Goal: Find specific page/section: Find specific page/section

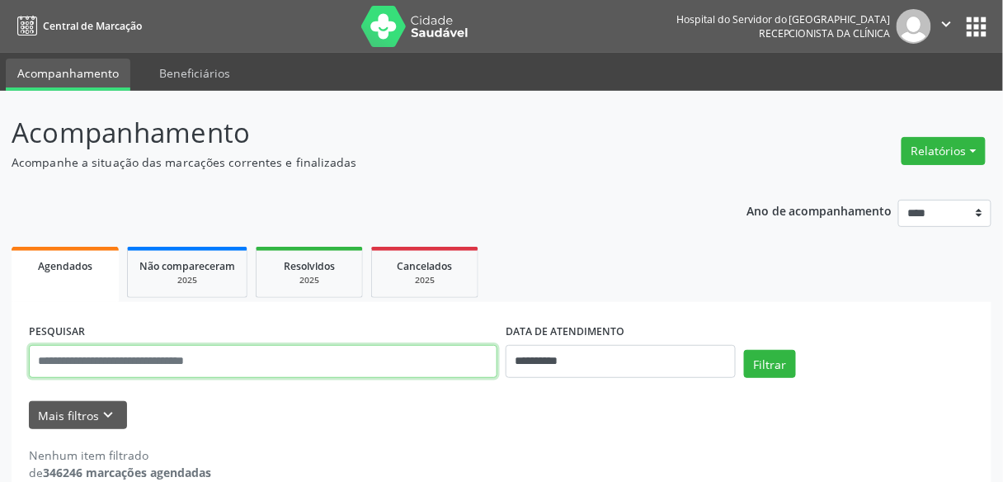
click at [190, 359] on input "text" at bounding box center [263, 361] width 468 height 33
type input "**********"
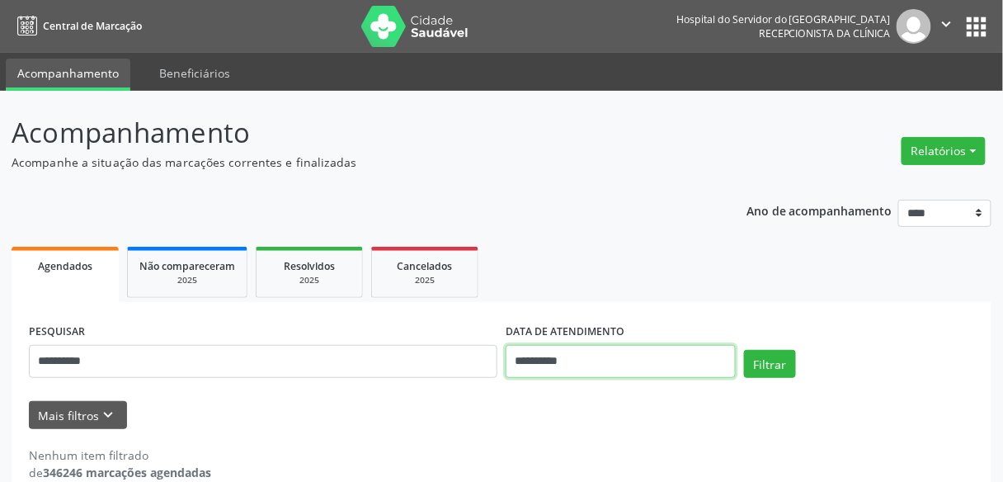
click at [637, 350] on input "**********" at bounding box center [620, 361] width 230 height 33
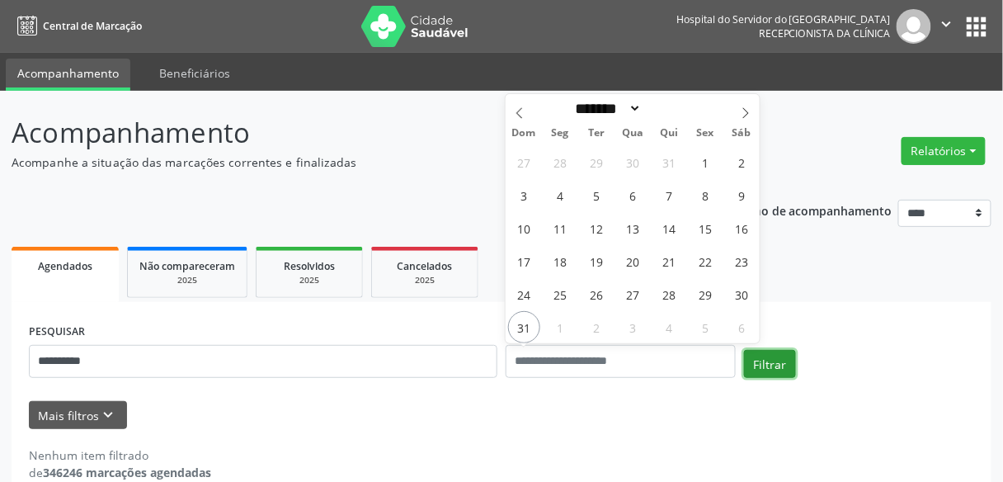
click at [779, 365] on button "Filtrar" at bounding box center [770, 364] width 52 height 28
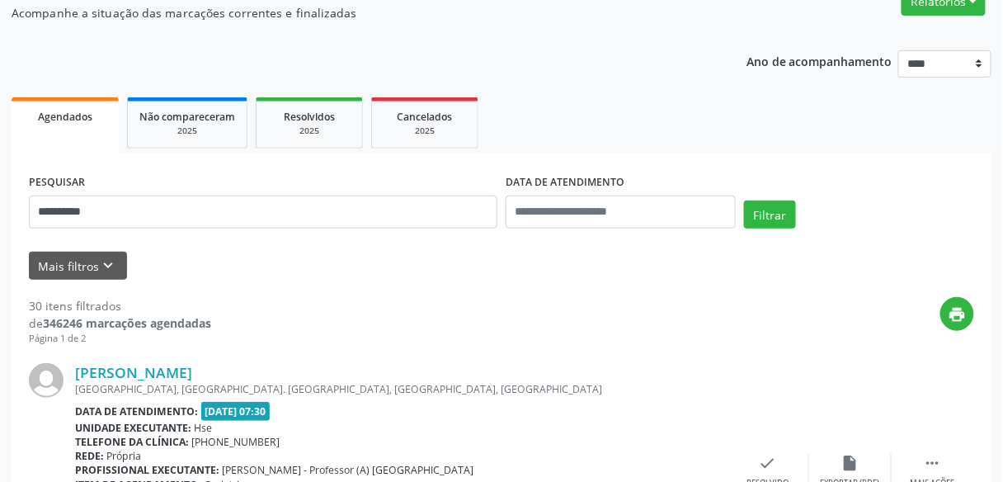
scroll to position [462, 0]
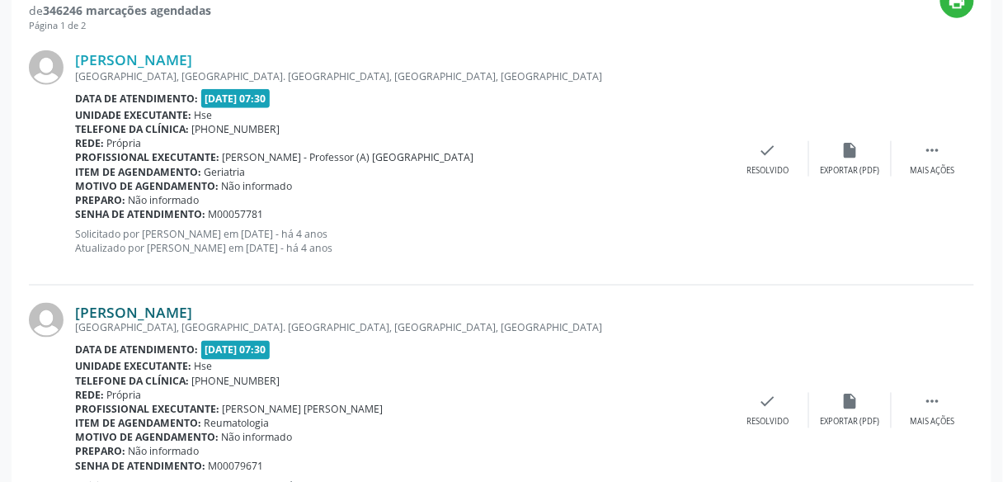
click at [164, 308] on link "Maria de Lourdes Farias" at bounding box center [133, 312] width 117 height 18
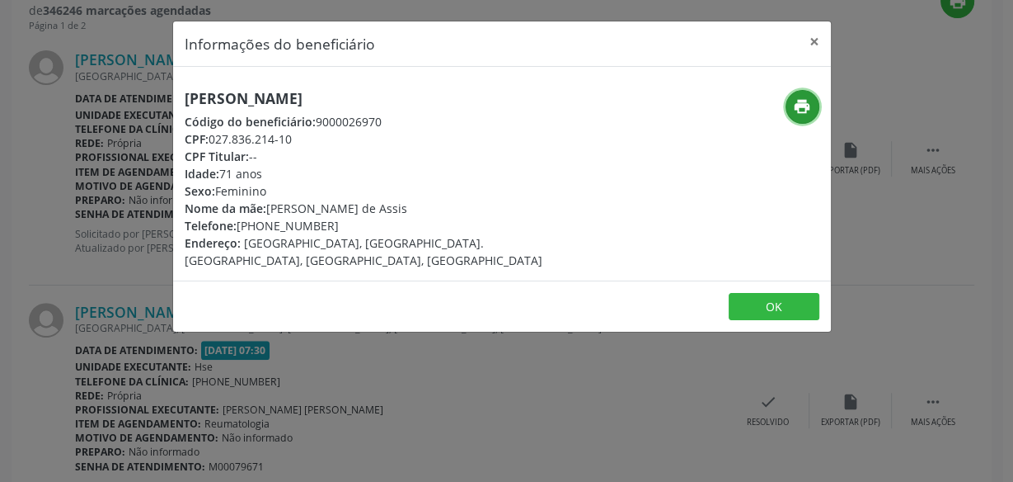
click at [793, 101] on icon "print" at bounding box center [802, 106] width 18 height 18
click at [816, 44] on button "×" at bounding box center [814, 41] width 33 height 40
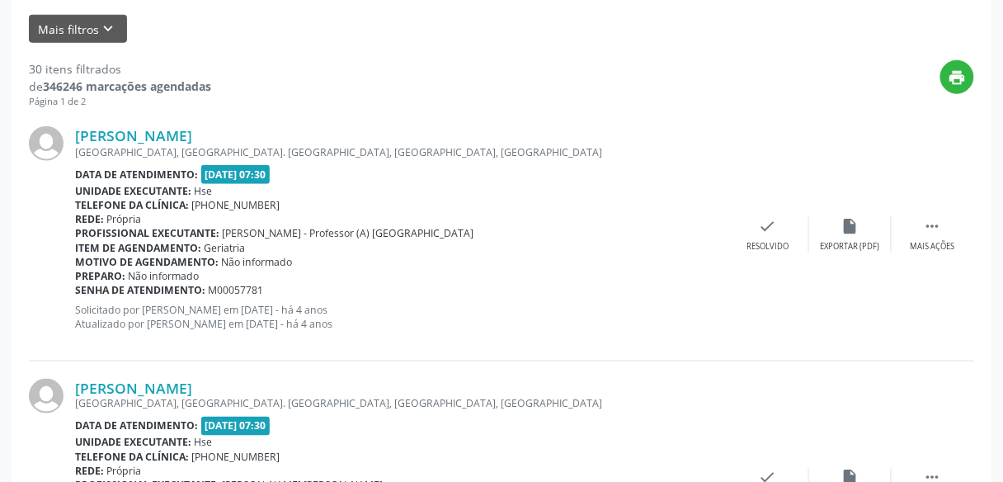
scroll to position [330, 0]
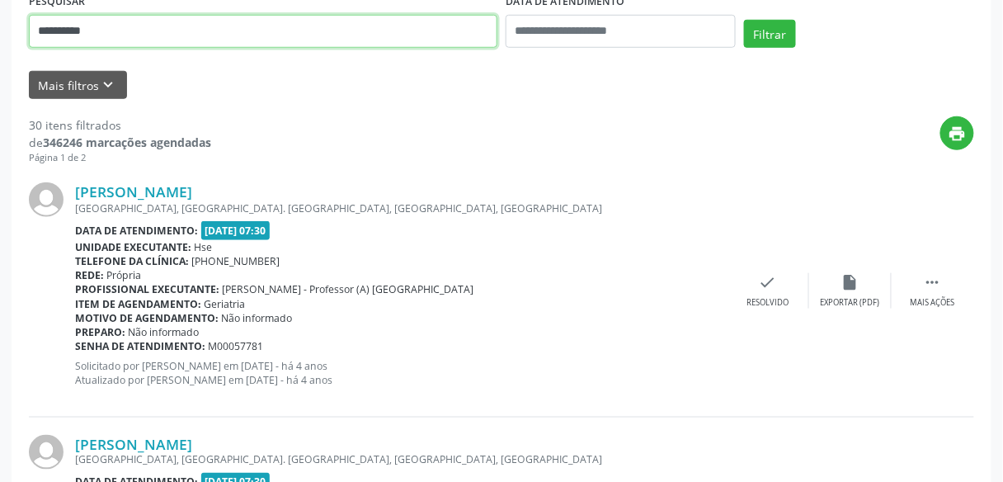
drag, startPoint x: 123, startPoint y: 32, endPoint x: 0, endPoint y: 2, distance: 126.4
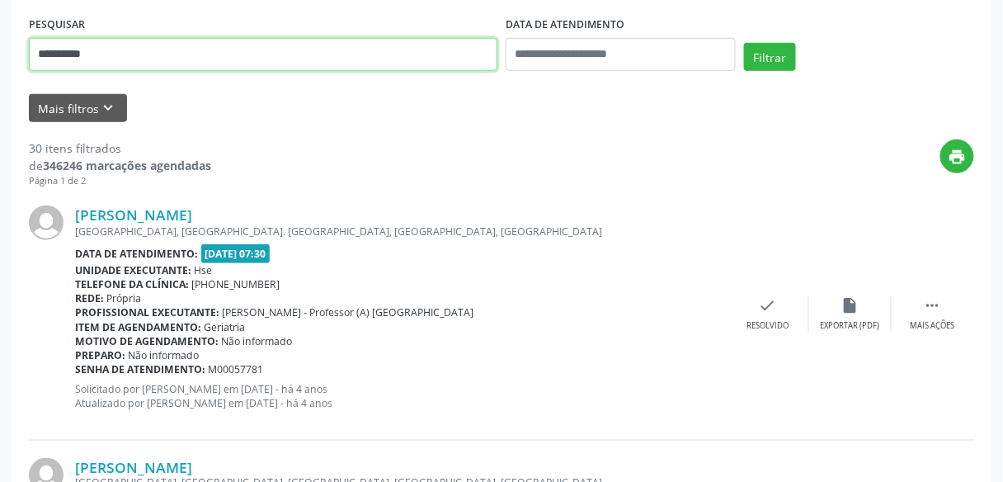
click at [744, 43] on button "Filtrar" at bounding box center [770, 57] width 52 height 28
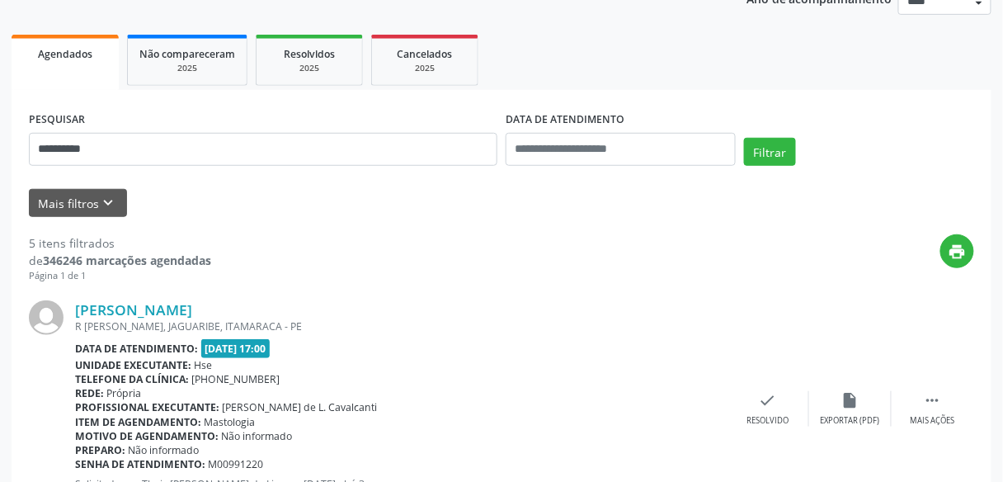
scroll to position [410, 0]
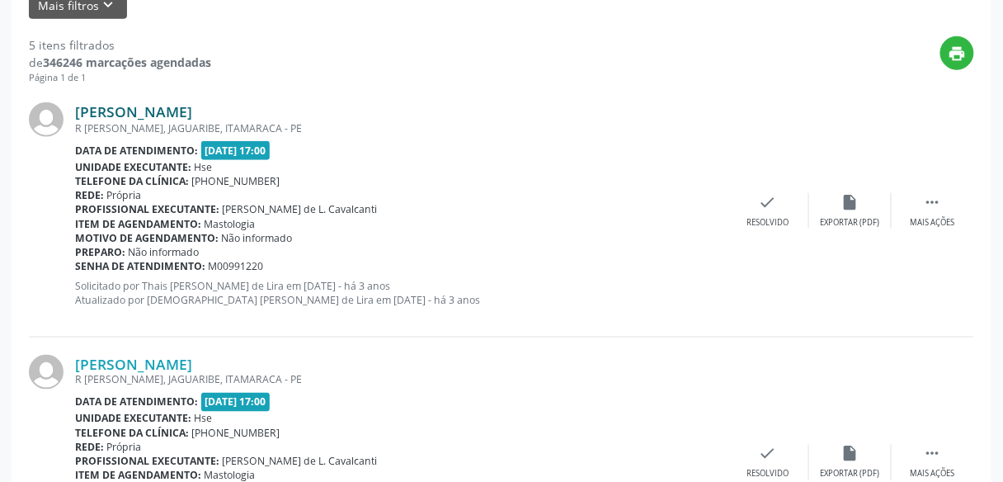
click at [192, 114] on link "Maria Jose Santos da Costa" at bounding box center [133, 111] width 117 height 18
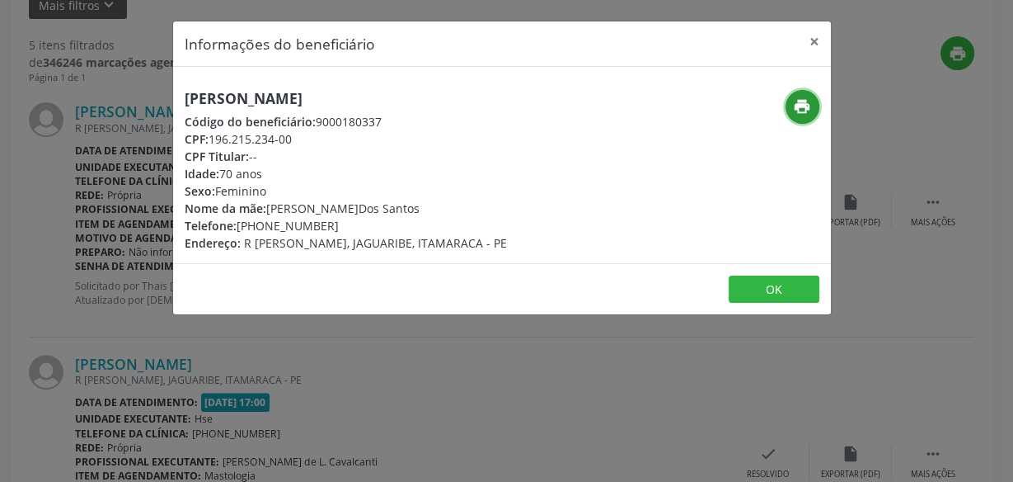
click at [801, 109] on icon "print" at bounding box center [802, 106] width 18 height 18
click at [815, 36] on button "×" at bounding box center [814, 41] width 33 height 40
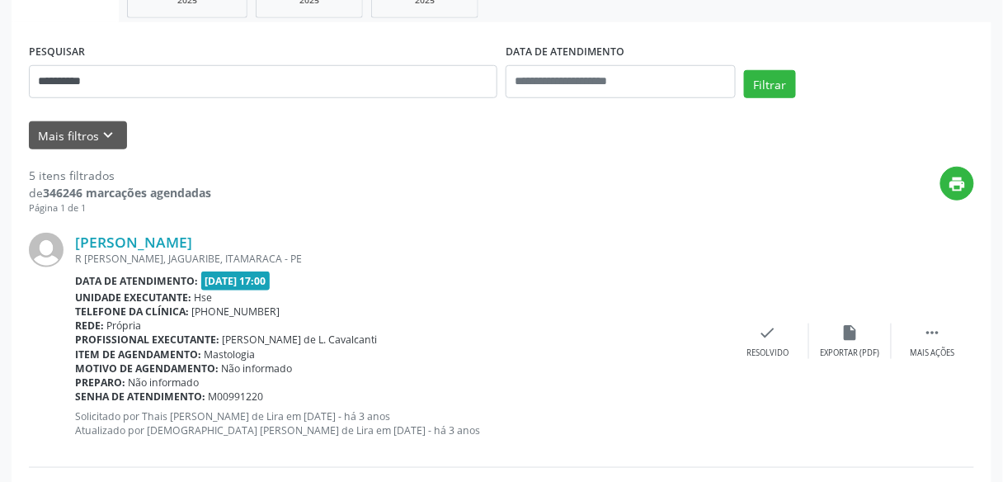
scroll to position [278, 0]
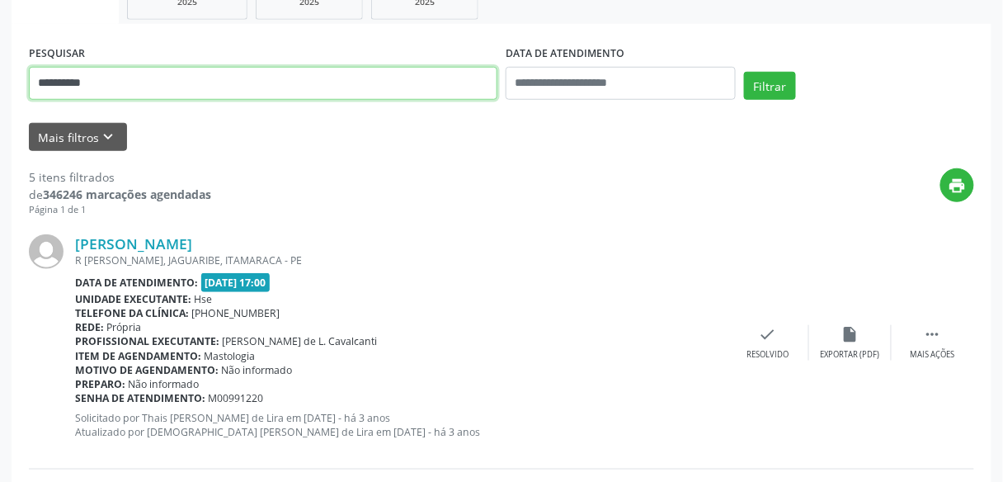
drag, startPoint x: 136, startPoint y: 79, endPoint x: 1, endPoint y: 94, distance: 136.0
click at [744, 72] on button "Filtrar" at bounding box center [770, 86] width 52 height 28
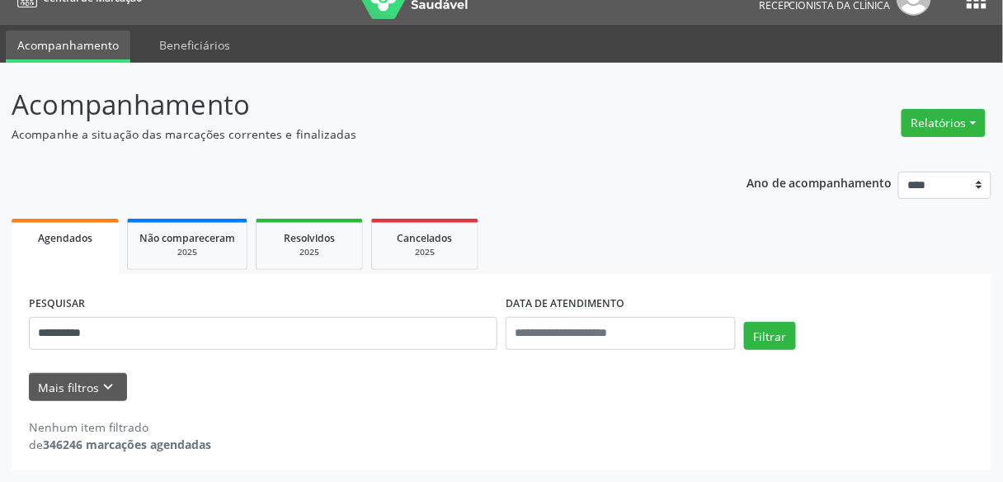
scroll to position [27, 0]
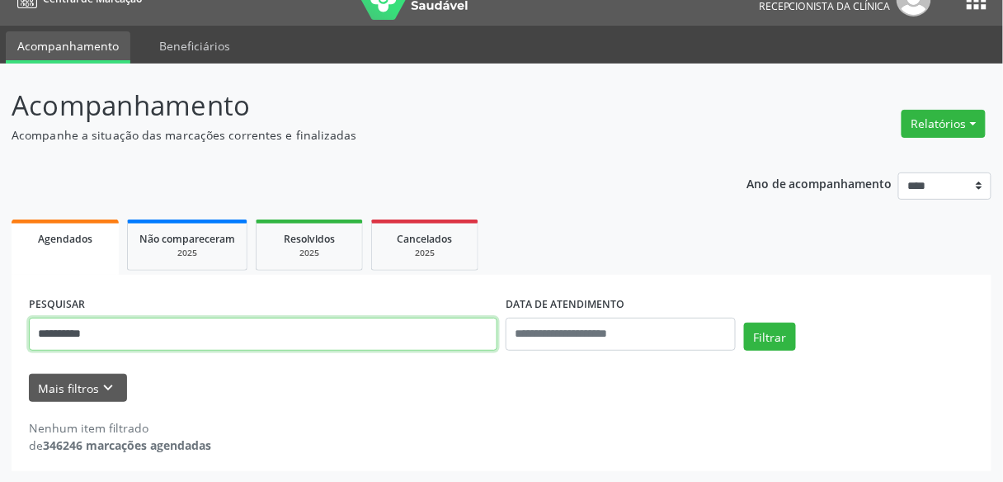
drag, startPoint x: 144, startPoint y: 335, endPoint x: 33, endPoint y: 339, distance: 111.4
click at [33, 339] on input "**********" at bounding box center [263, 333] width 468 height 33
click at [744, 322] on button "Filtrar" at bounding box center [770, 336] width 52 height 28
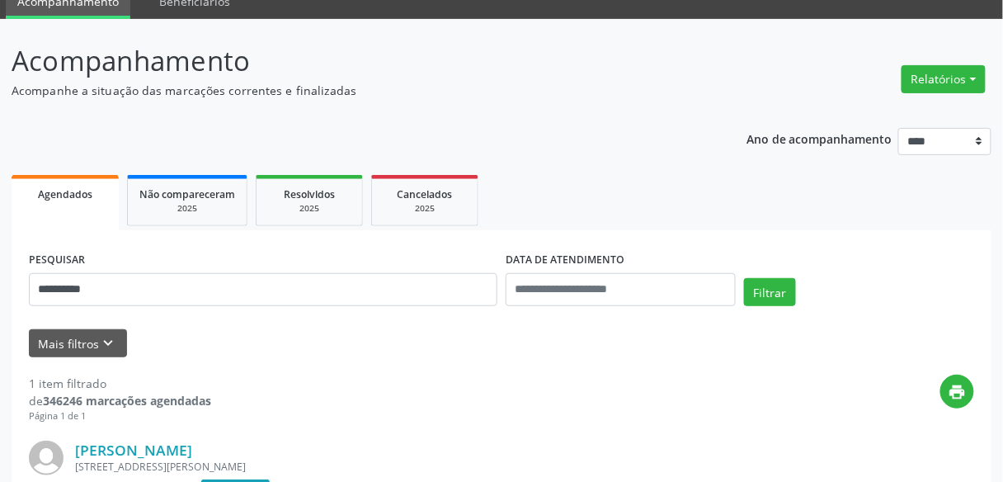
scroll to position [93, 0]
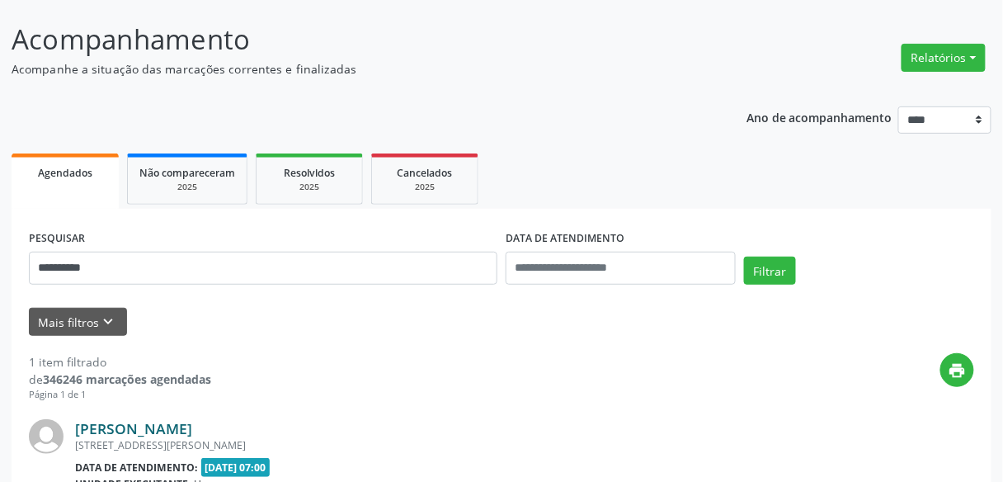
click at [192, 425] on link "Maria Linalda de Souza" at bounding box center [133, 428] width 117 height 18
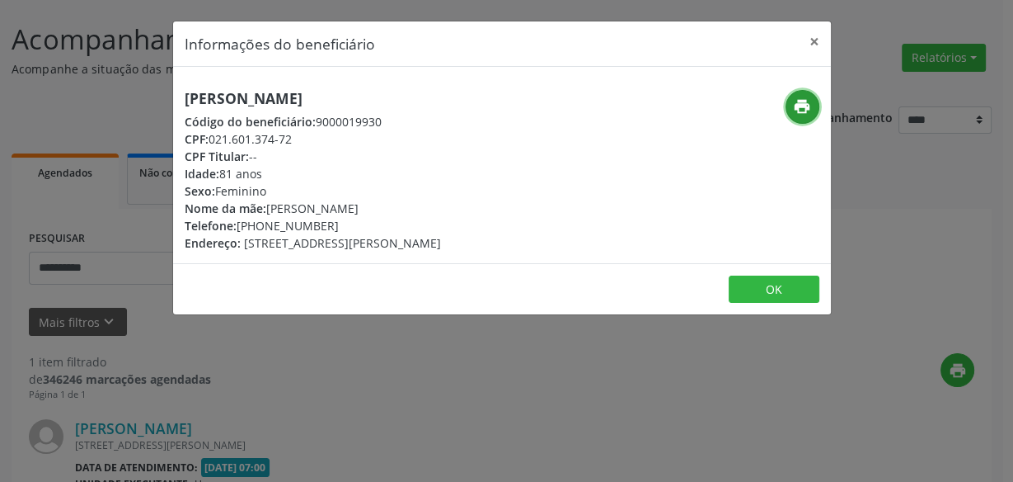
click at [807, 106] on icon "print" at bounding box center [802, 106] width 18 height 18
click at [818, 36] on button "×" at bounding box center [814, 41] width 33 height 40
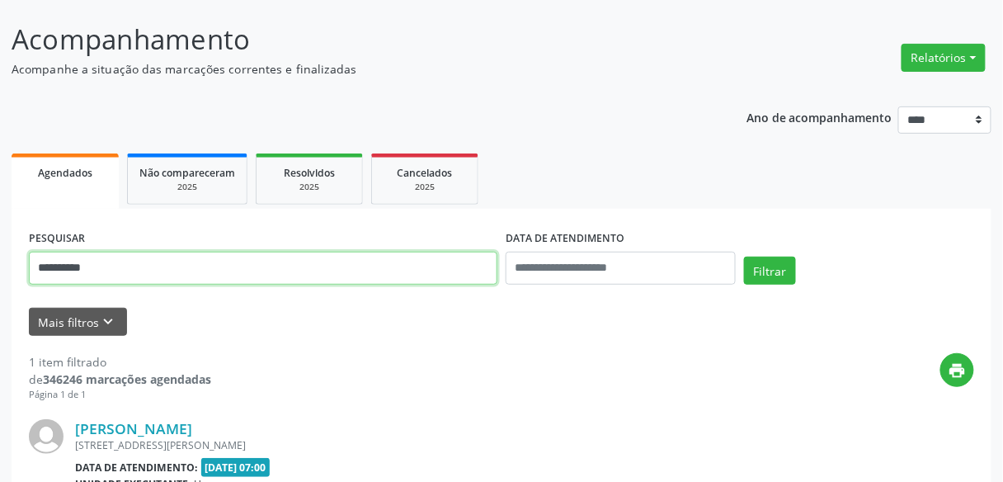
drag, startPoint x: 115, startPoint y: 268, endPoint x: 71, endPoint y: 258, distance: 44.8
click at [71, 258] on input "**********" at bounding box center [263, 267] width 468 height 33
type input "*"
type input "**********"
click at [744, 256] on button "Filtrar" at bounding box center [770, 270] width 52 height 28
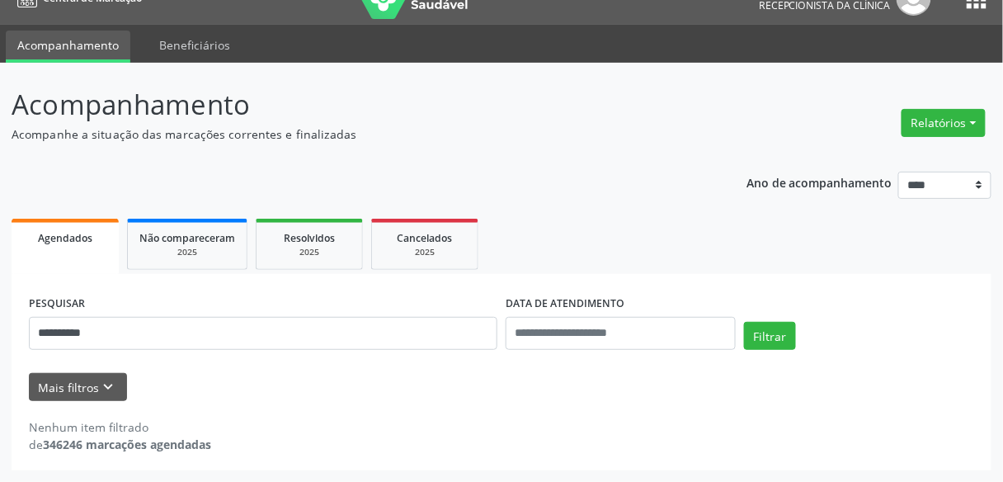
scroll to position [27, 0]
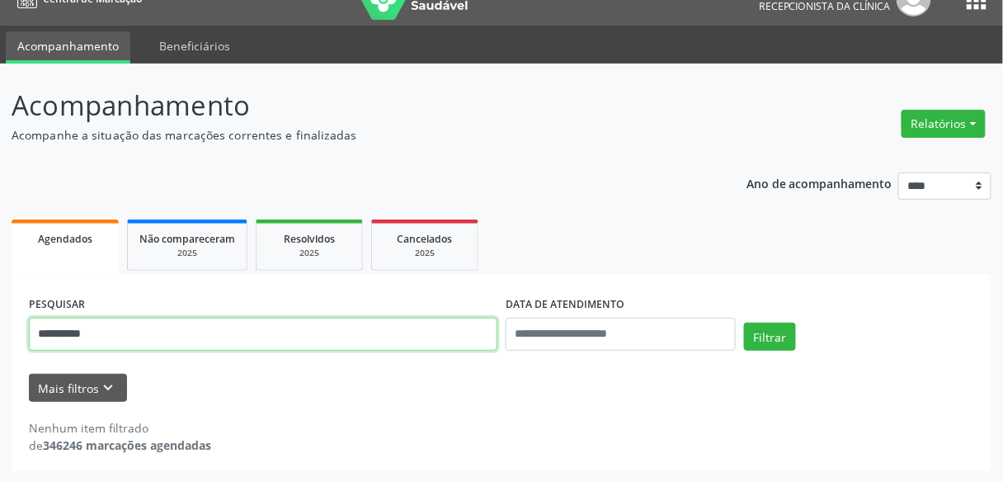
drag, startPoint x: 113, startPoint y: 331, endPoint x: 21, endPoint y: 334, distance: 92.4
click at [21, 334] on div "**********" at bounding box center [501, 373] width 979 height 196
click at [744, 322] on button "Filtrar" at bounding box center [770, 336] width 52 height 28
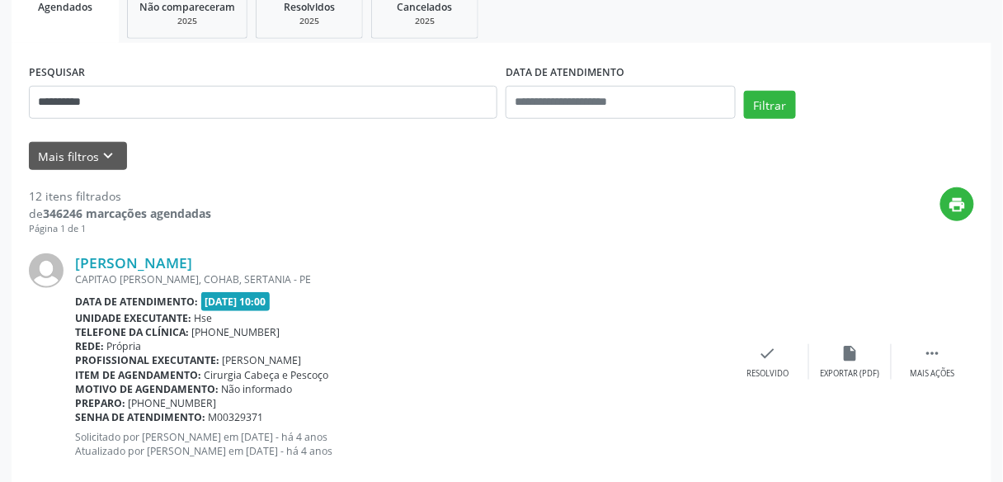
scroll to position [357, 0]
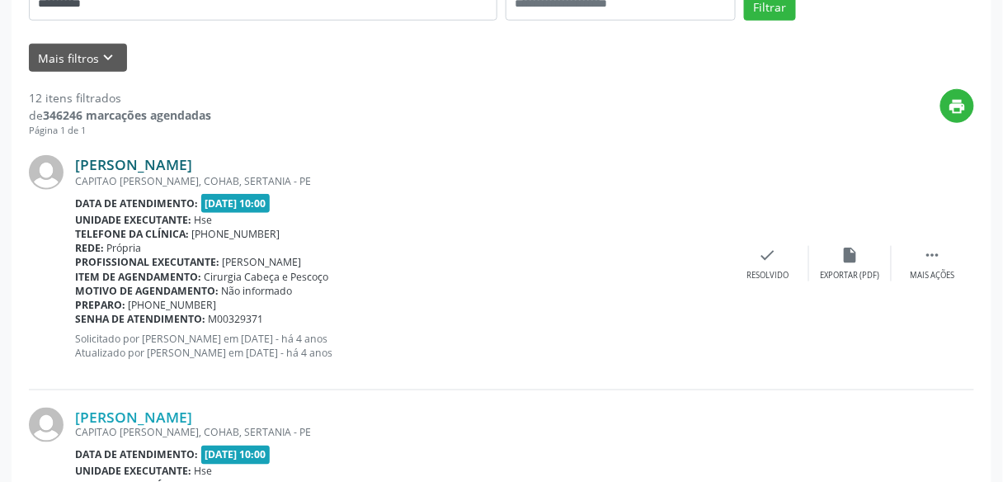
click at [192, 165] on link "Maria Jose da Silva" at bounding box center [133, 164] width 117 height 18
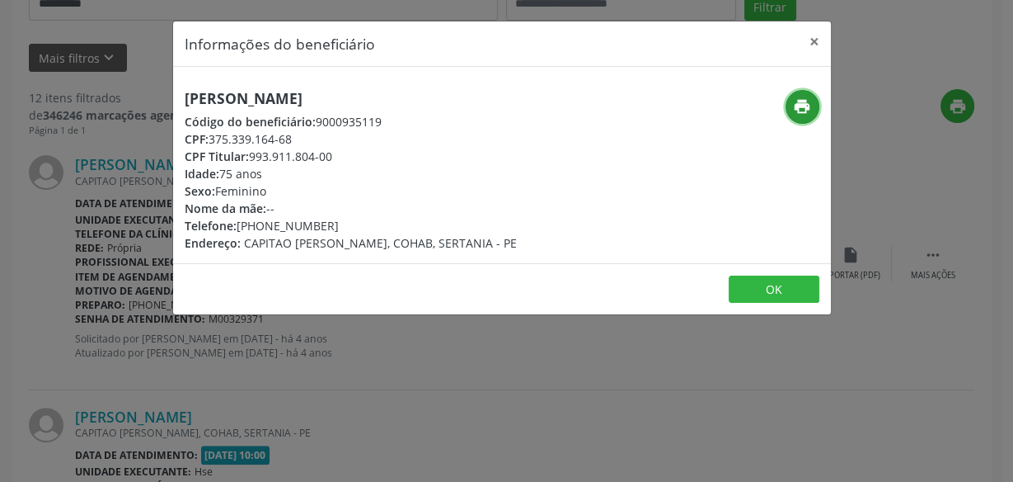
click at [789, 109] on button "print" at bounding box center [803, 107] width 34 height 34
click at [819, 39] on button "×" at bounding box center [814, 41] width 33 height 40
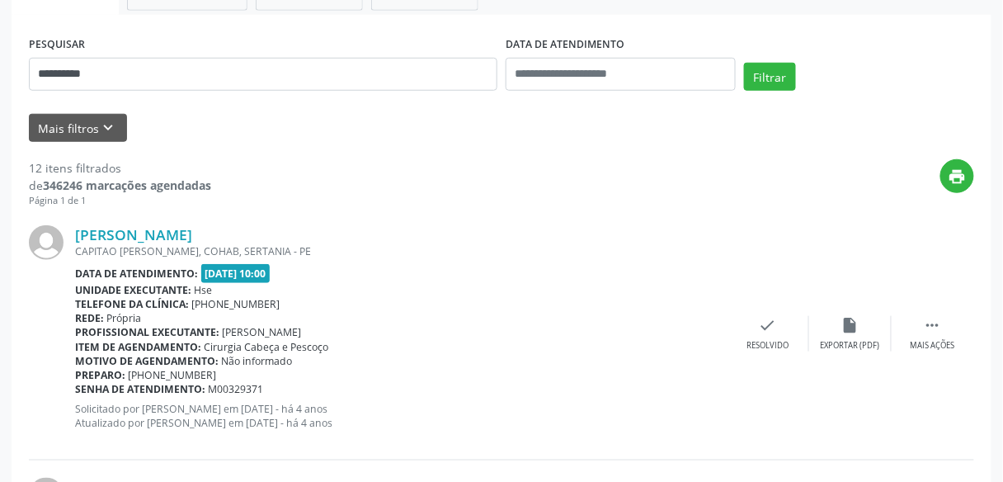
scroll to position [159, 0]
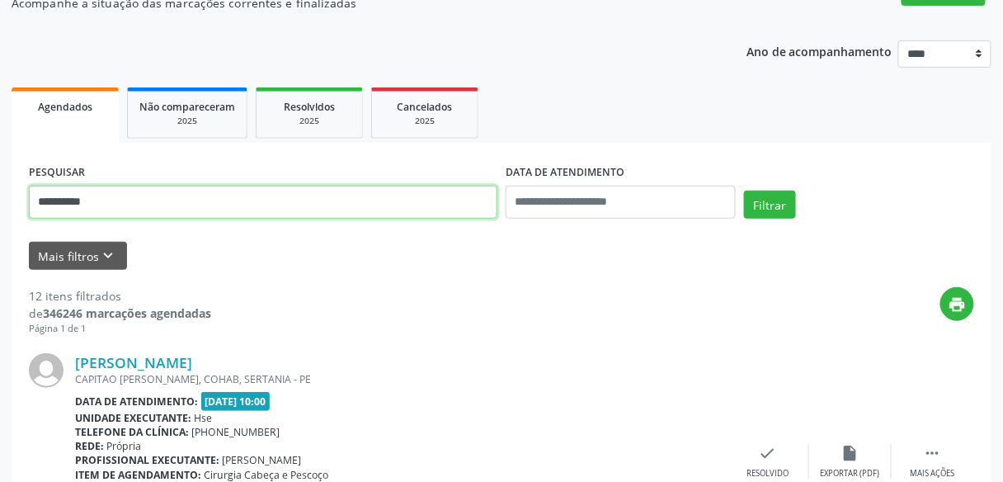
drag, startPoint x: 0, startPoint y: 186, endPoint x: 0, endPoint y: 162, distance: 23.9
click at [744, 190] on button "Filtrar" at bounding box center [770, 204] width 52 height 28
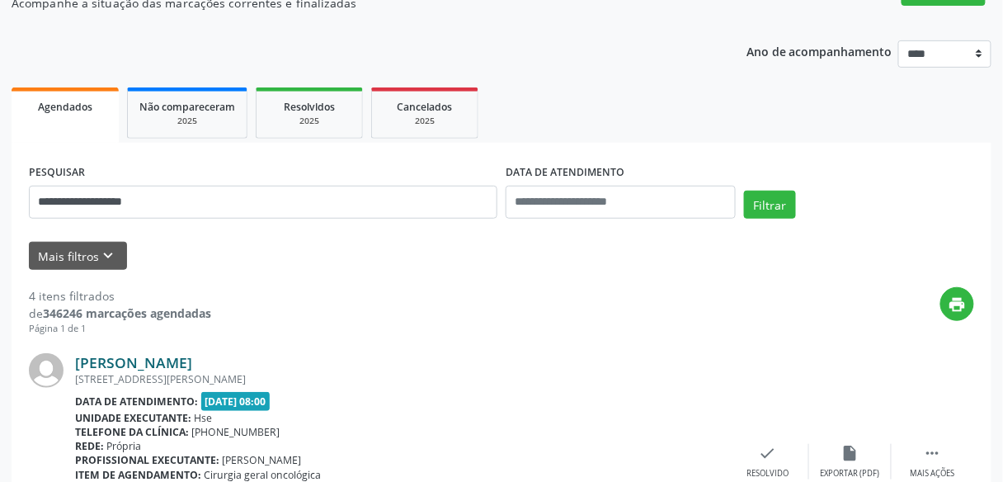
click at [192, 364] on link "Marlileide Rodrigues Carvalho" at bounding box center [133, 362] width 117 height 18
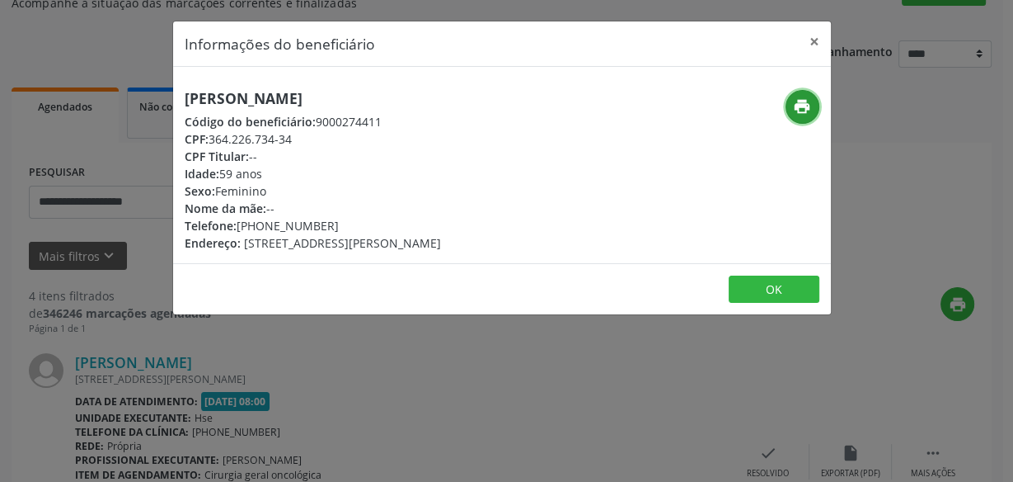
click at [806, 113] on icon "print" at bounding box center [802, 106] width 18 height 18
click at [820, 41] on button "×" at bounding box center [814, 41] width 33 height 40
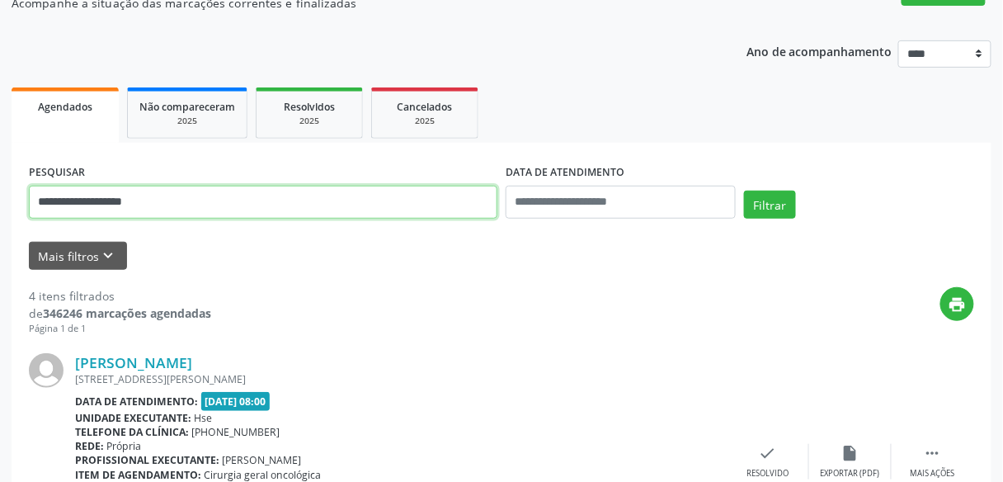
drag, startPoint x: 208, startPoint y: 208, endPoint x: 36, endPoint y: 198, distance: 171.8
click at [36, 198] on input "**********" at bounding box center [263, 202] width 468 height 33
click at [36, 198] on input "***" at bounding box center [263, 202] width 468 height 33
click at [36, 198] on input "******" at bounding box center [263, 202] width 468 height 33
click at [744, 190] on button "Filtrar" at bounding box center [770, 204] width 52 height 28
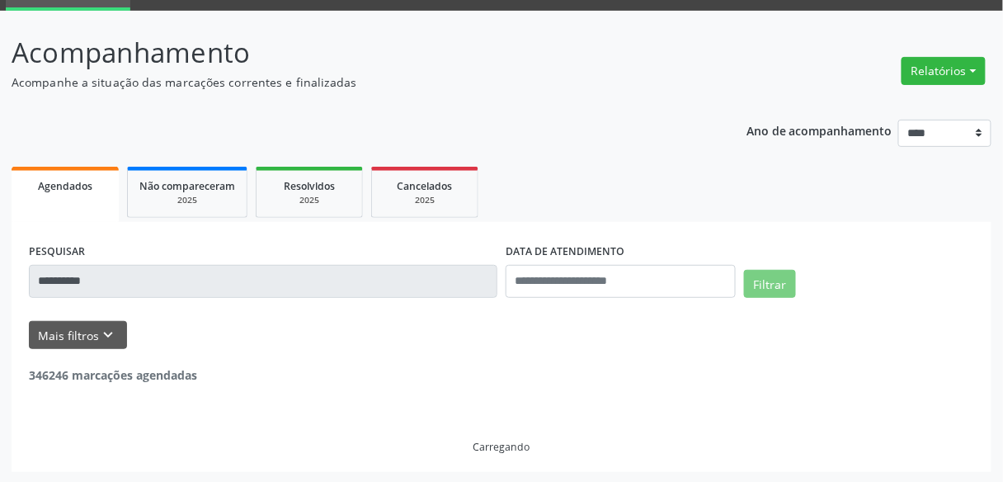
scroll to position [27, 0]
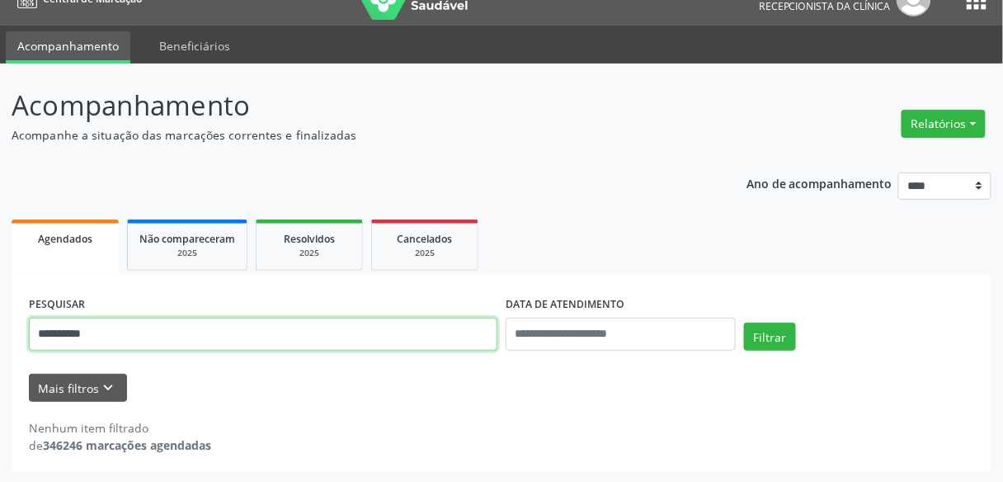
drag, startPoint x: 111, startPoint y: 331, endPoint x: 40, endPoint y: 332, distance: 71.7
click at [40, 332] on input "**********" at bounding box center [263, 333] width 468 height 33
click at [744, 322] on button "Filtrar" at bounding box center [770, 336] width 52 height 28
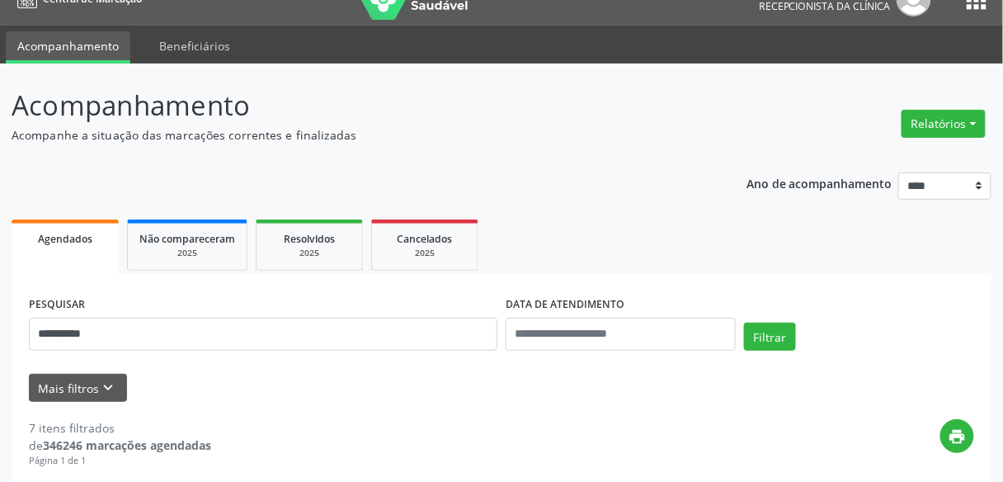
scroll to position [225, 0]
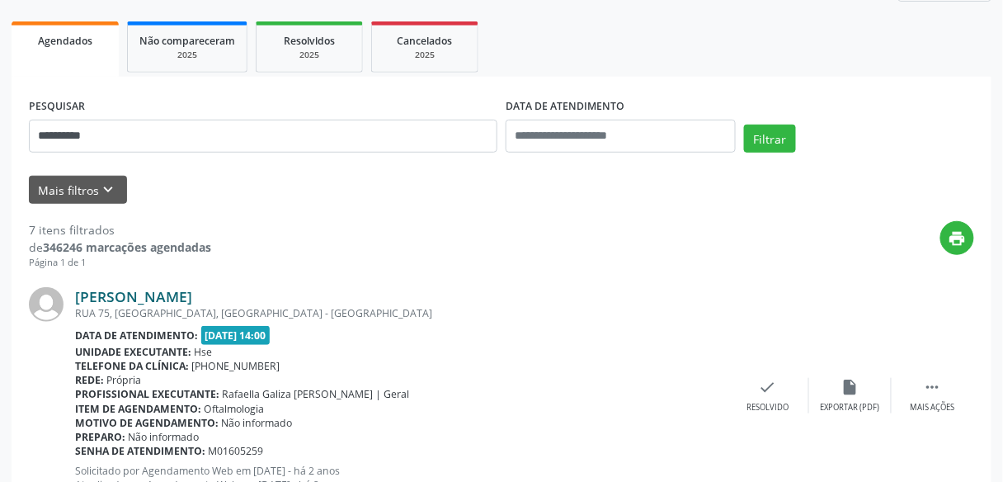
click at [192, 299] on link "Jose Carlos de Souza" at bounding box center [133, 296] width 117 height 18
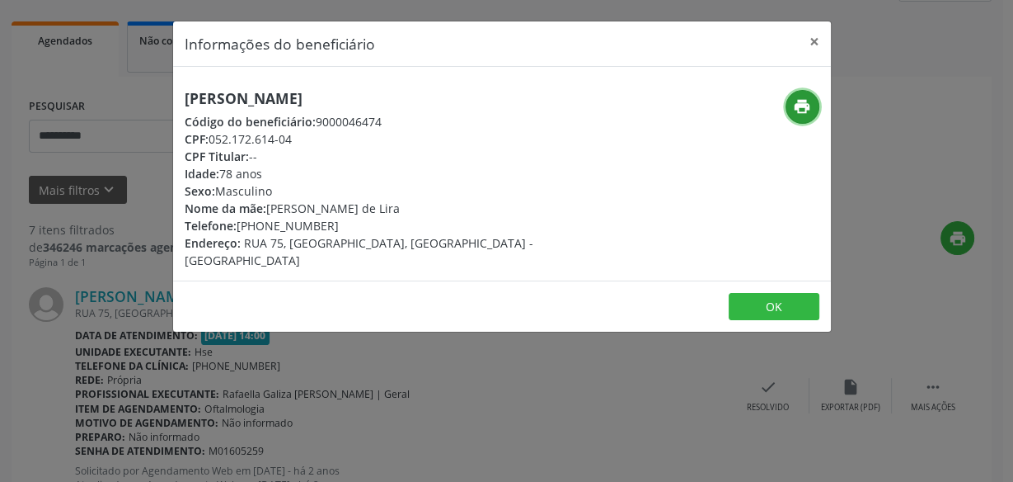
click at [801, 99] on icon "print" at bounding box center [802, 106] width 18 height 18
click at [811, 40] on button "×" at bounding box center [814, 41] width 33 height 40
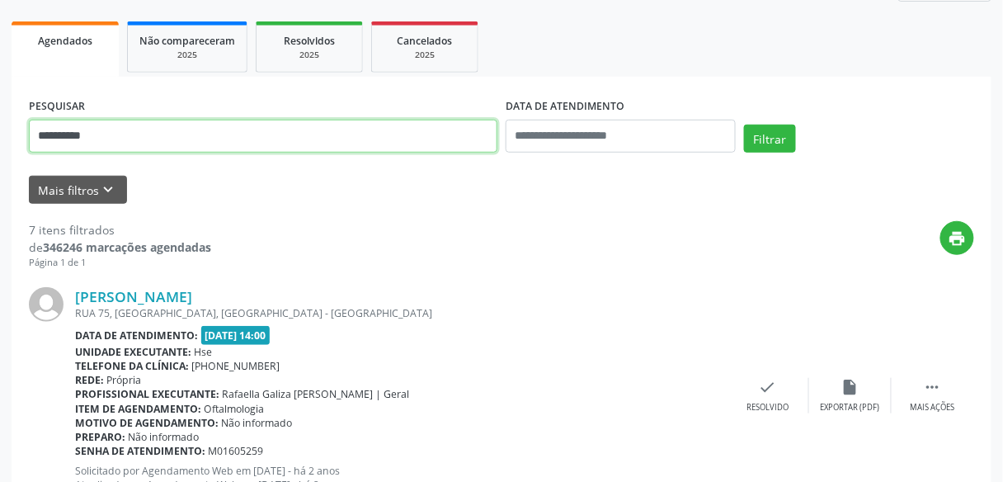
drag, startPoint x: 121, startPoint y: 130, endPoint x: 39, endPoint y: 127, distance: 82.5
click at [39, 127] on input "**********" at bounding box center [263, 136] width 468 height 33
drag, startPoint x: 77, startPoint y: 128, endPoint x: 0, endPoint y: 135, distance: 77.0
click at [744, 124] on button "Filtrar" at bounding box center [770, 138] width 52 height 28
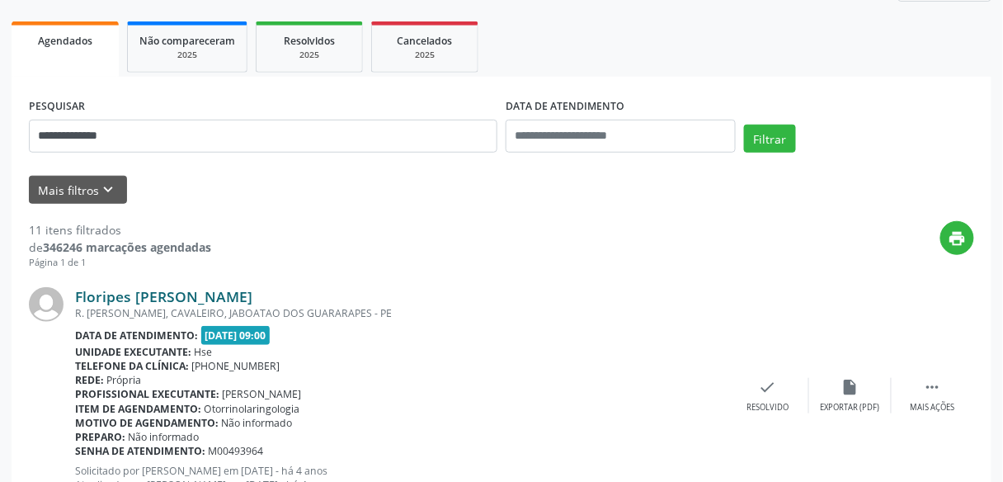
click at [153, 298] on link "Floripes Maria Ramos" at bounding box center [163, 296] width 177 height 18
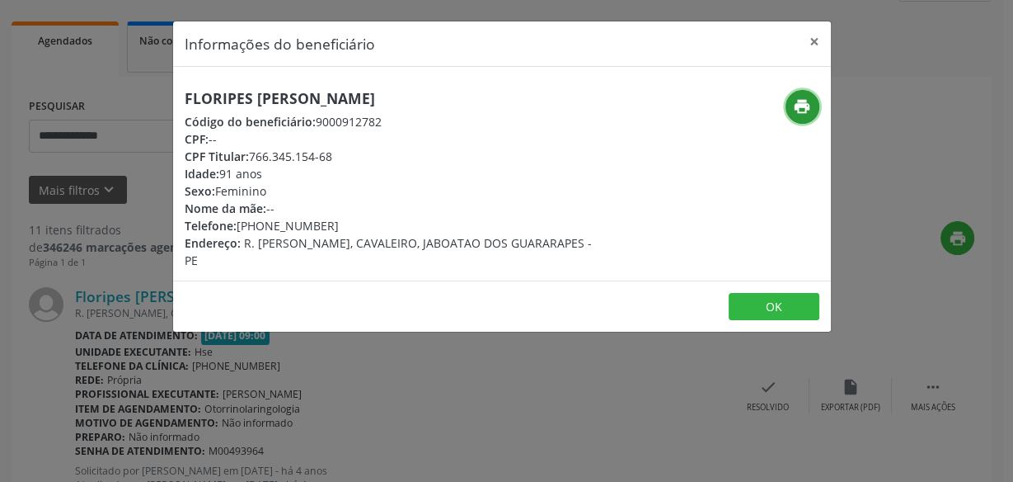
click at [792, 101] on button "print" at bounding box center [803, 107] width 34 height 34
click at [818, 36] on button "×" at bounding box center [814, 41] width 33 height 40
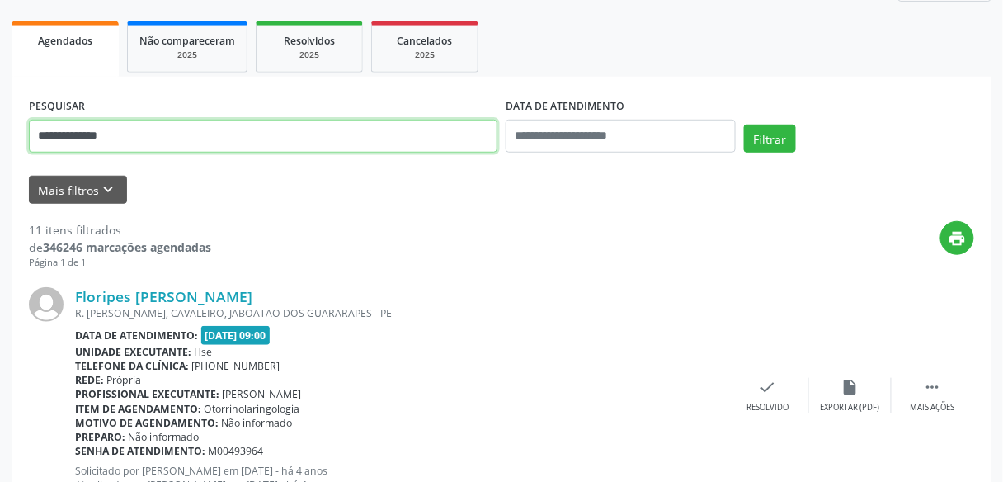
drag, startPoint x: 162, startPoint y: 134, endPoint x: 0, endPoint y: 139, distance: 162.5
click at [744, 124] on button "Filtrar" at bounding box center [770, 138] width 52 height 28
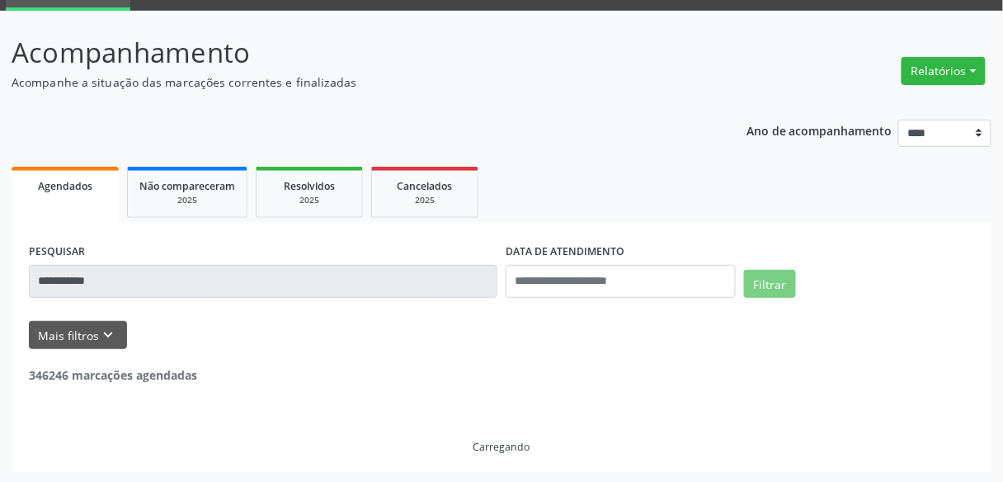
scroll to position [27, 0]
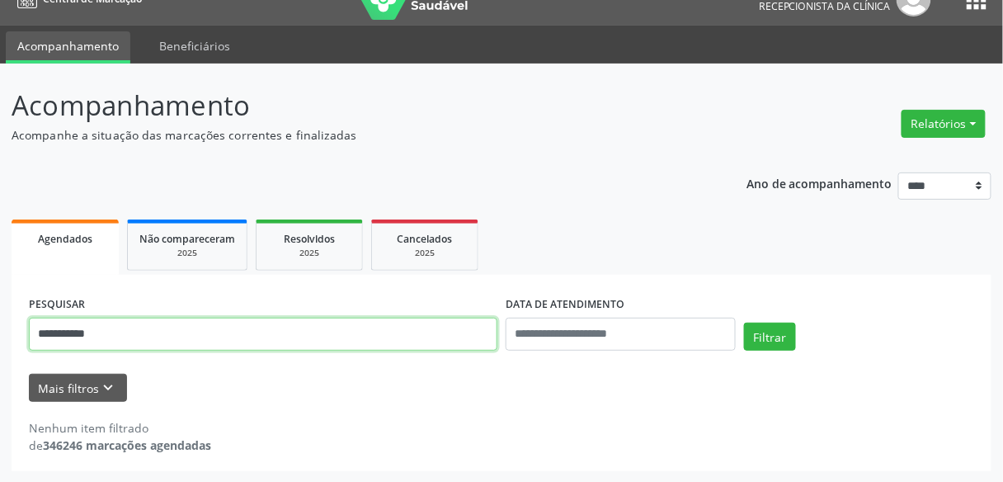
drag, startPoint x: 147, startPoint y: 327, endPoint x: 0, endPoint y: 289, distance: 151.6
click at [0, 289] on div "**********" at bounding box center [501, 272] width 1003 height 419
click at [744, 322] on button "Filtrar" at bounding box center [770, 336] width 52 height 28
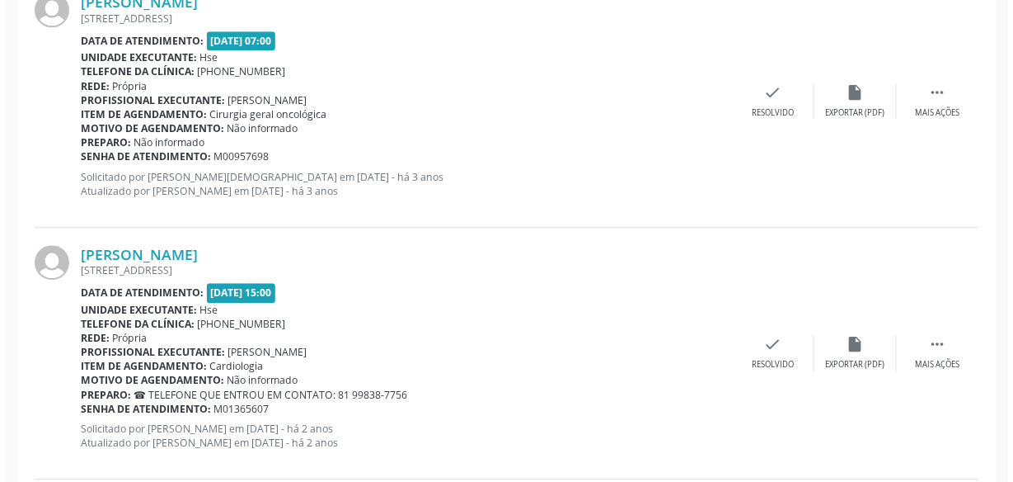
scroll to position [2807, 0]
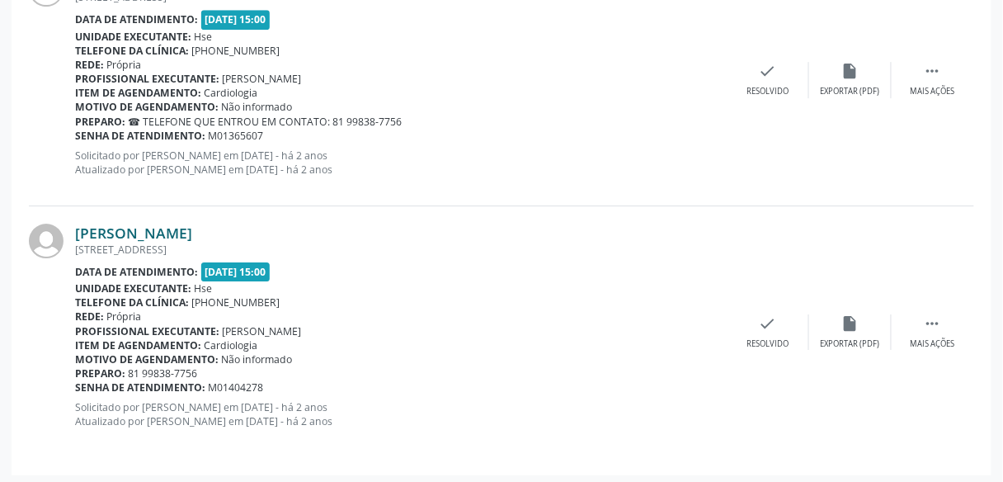
click at [192, 228] on link "Humberto Soares Ribeiro" at bounding box center [133, 232] width 117 height 18
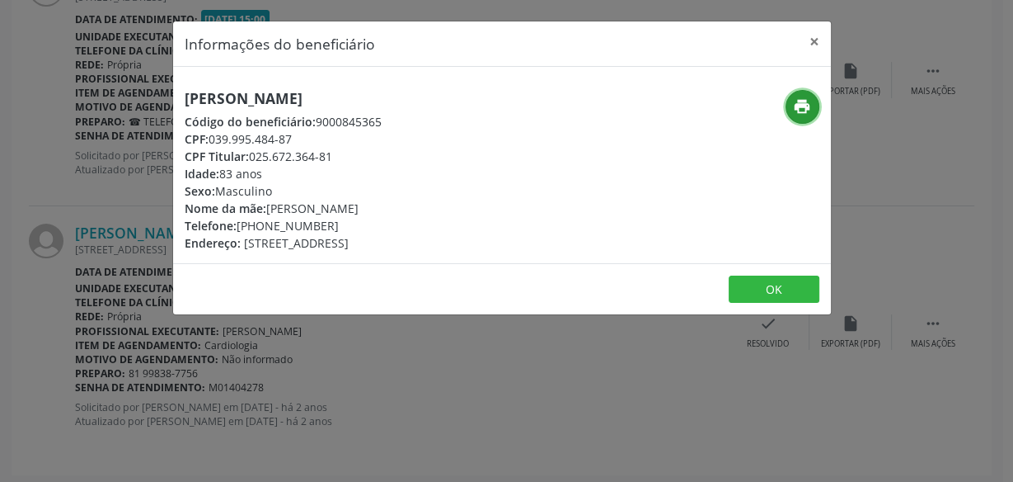
click at [806, 105] on icon "print" at bounding box center [802, 106] width 18 height 18
drag, startPoint x: 406, startPoint y: 89, endPoint x: 179, endPoint y: 87, distance: 226.7
click at [179, 87] on div "Humberto Soares Ribeiro Código do beneficiário: 9000845365 CPF: 039.995.484-87 …" at bounding box center [502, 165] width 658 height 196
copy h5 "Humberto Soares Ribeiro"
click at [810, 38] on button "×" at bounding box center [814, 41] width 33 height 40
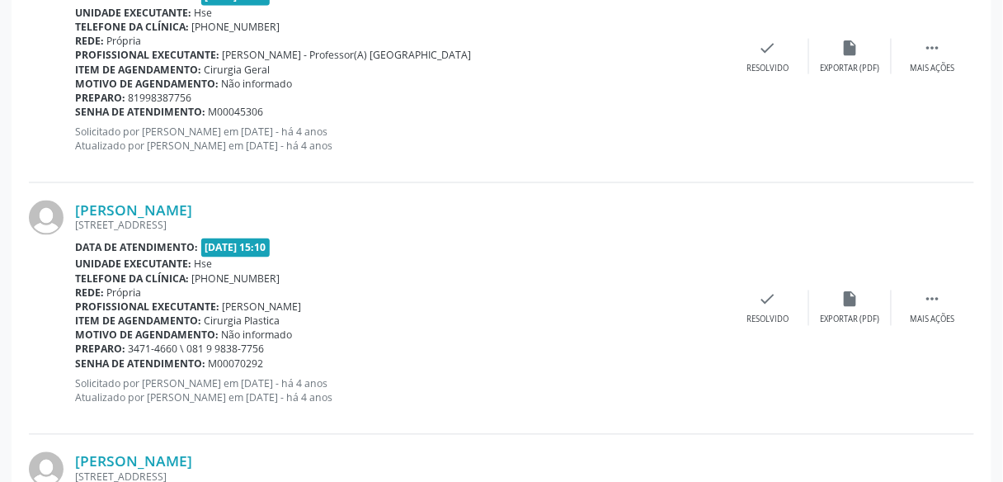
scroll to position [234, 0]
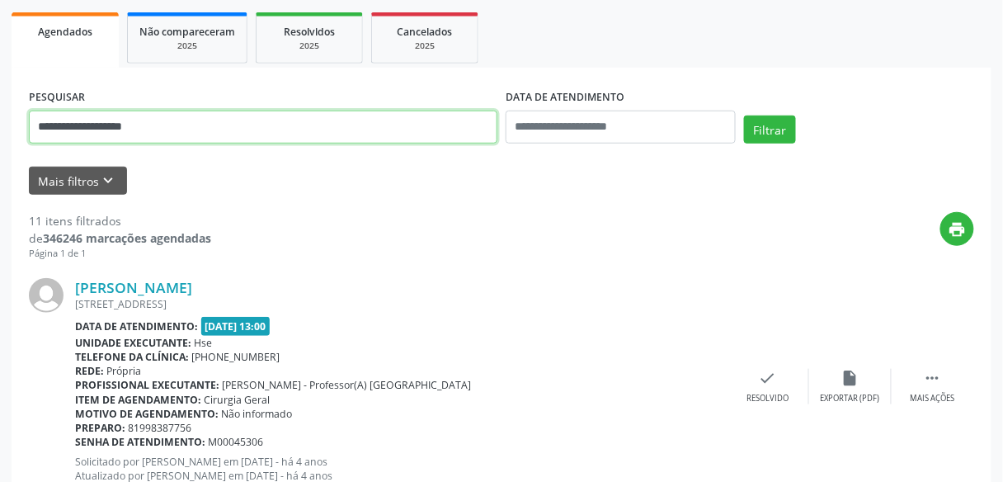
drag, startPoint x: 183, startPoint y: 121, endPoint x: 0, endPoint y: 131, distance: 183.3
click at [744, 115] on button "Filtrar" at bounding box center [770, 129] width 52 height 28
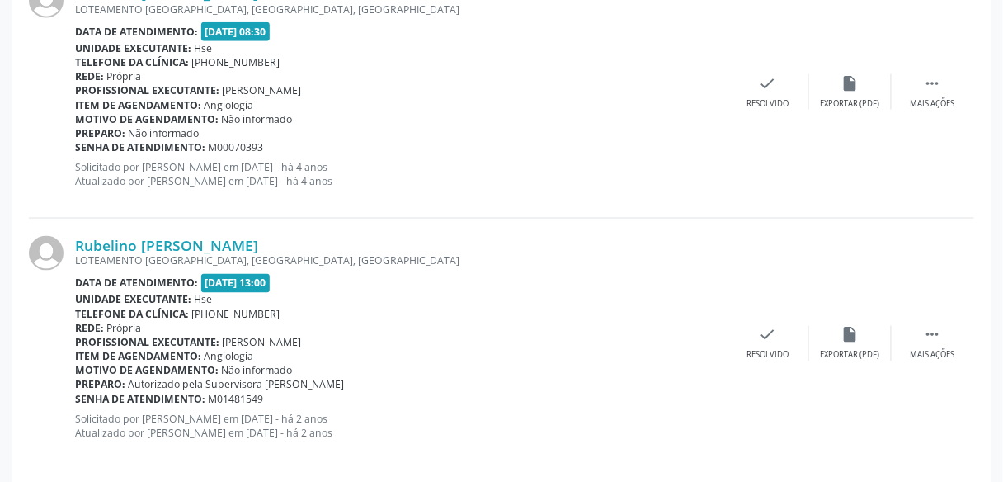
scroll to position [543, 0]
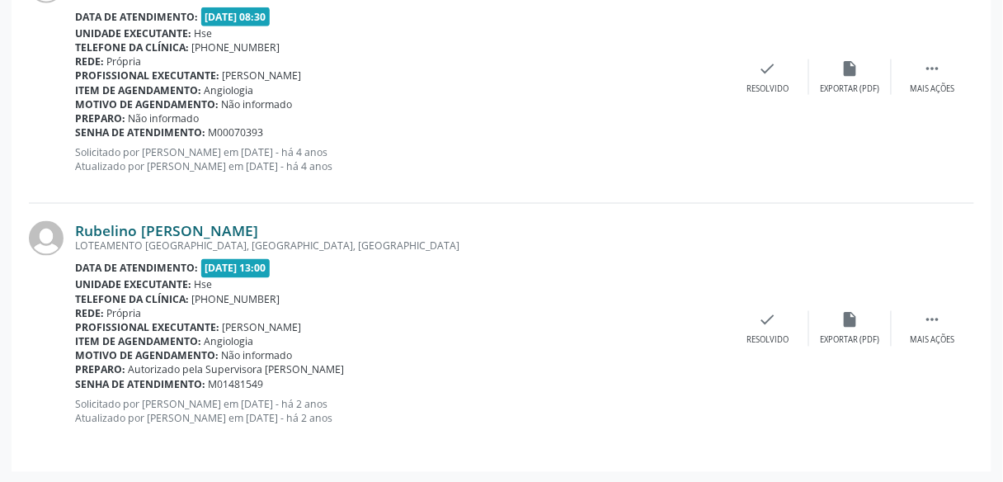
click at [208, 228] on link "Rubelino Jose Lopes" at bounding box center [166, 230] width 183 height 18
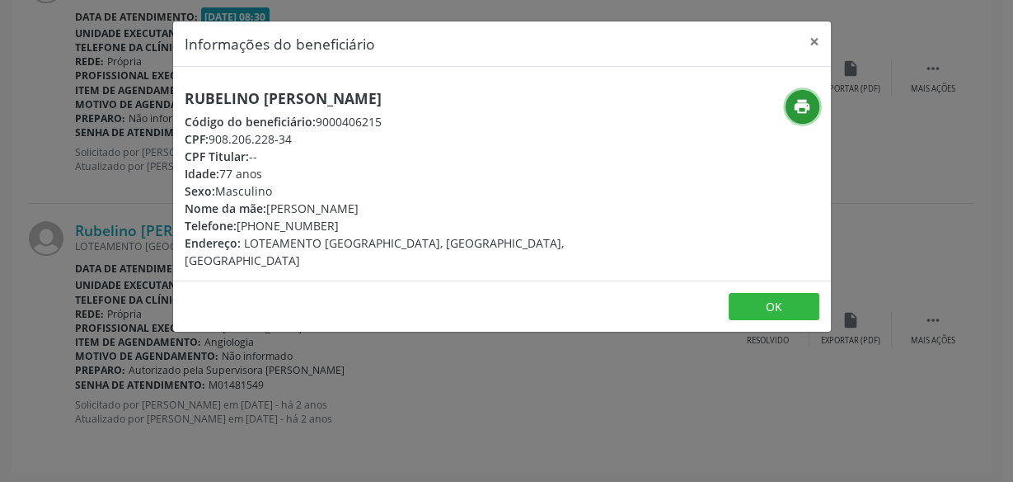
click at [796, 101] on icon "print" at bounding box center [802, 106] width 18 height 18
drag, startPoint x: 382, startPoint y: 96, endPoint x: 148, endPoint y: 100, distance: 233.4
click at [148, 100] on div "Informações do beneficiário × Rubelino Jose Lopes Código do beneficiário: 90004…" at bounding box center [506, 241] width 1013 height 482
copy h5 "Rubelino Jose Lopes"
click at [809, 37] on button "×" at bounding box center [814, 41] width 33 height 40
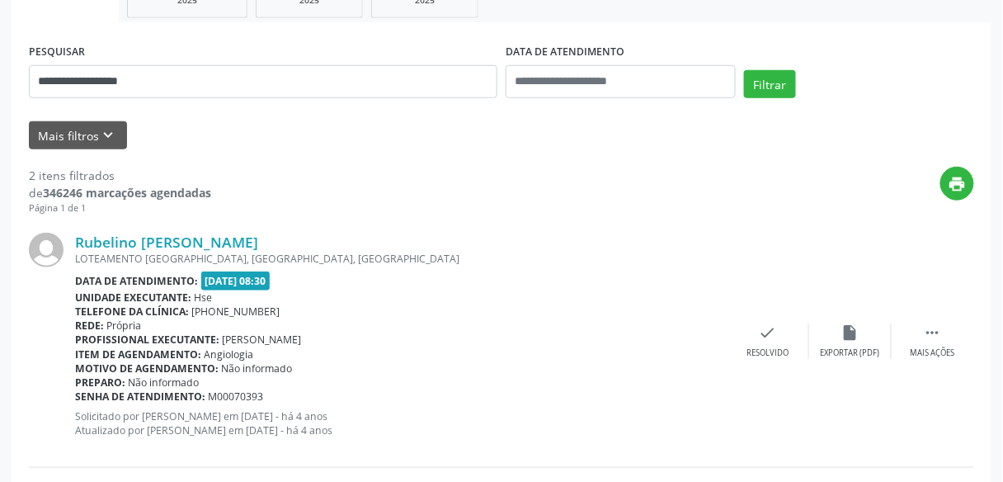
scroll to position [214, 0]
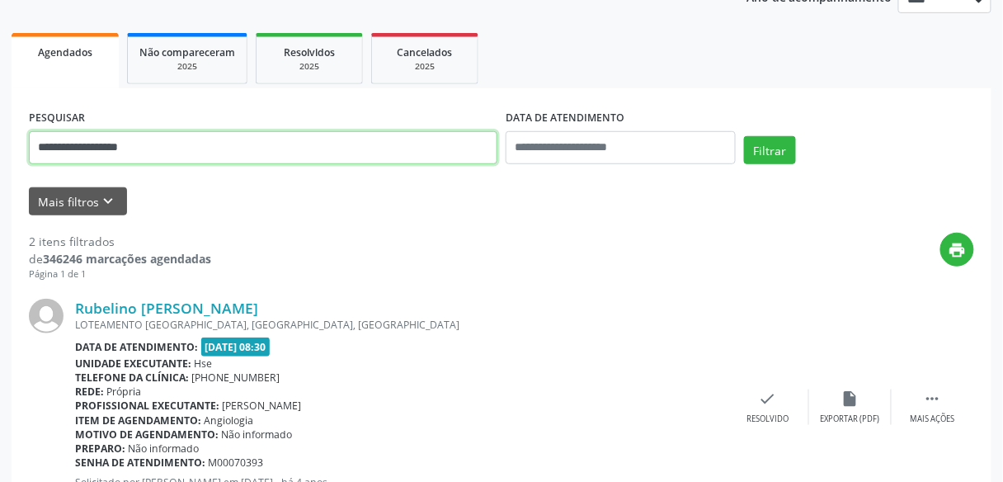
drag, startPoint x: 239, startPoint y: 162, endPoint x: 42, endPoint y: 137, distance: 198.6
click at [42, 137] on input "**********" at bounding box center [263, 147] width 468 height 33
type input "*"
click at [744, 136] on button "Filtrar" at bounding box center [770, 150] width 52 height 28
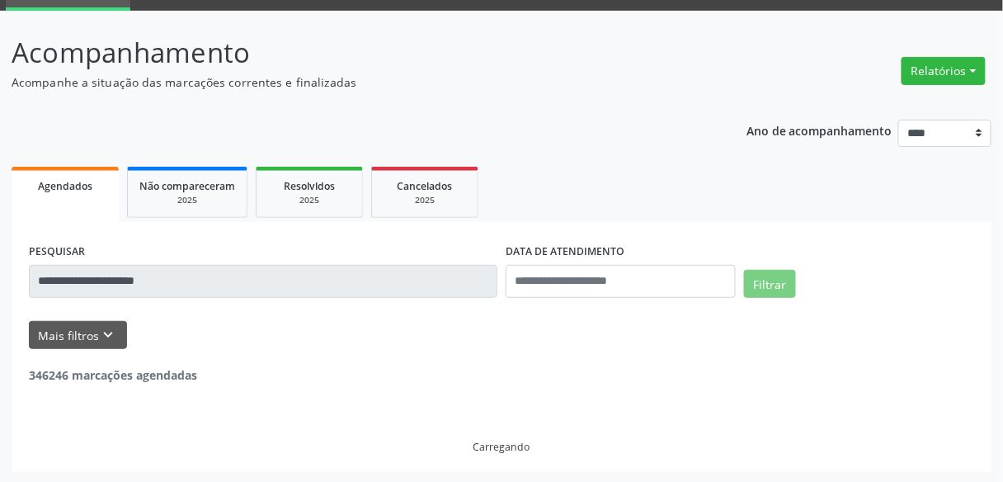
scroll to position [27, 0]
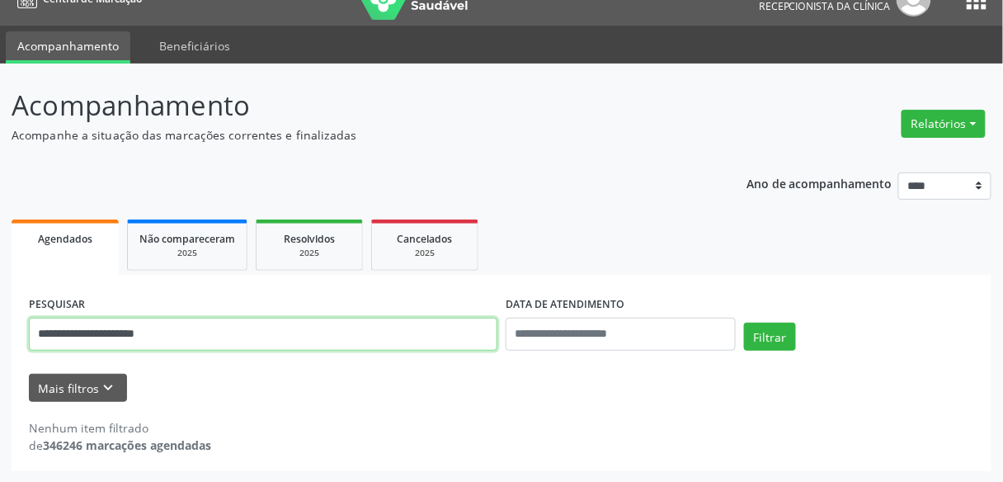
click at [90, 334] on input "**********" at bounding box center [263, 333] width 468 height 33
click at [744, 322] on button "Filtrar" at bounding box center [770, 336] width 52 height 28
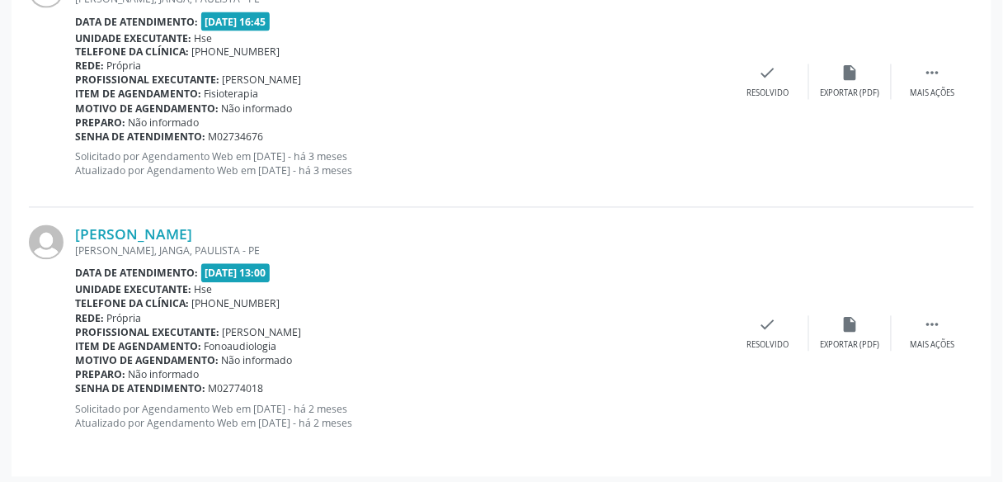
scroll to position [2304, 0]
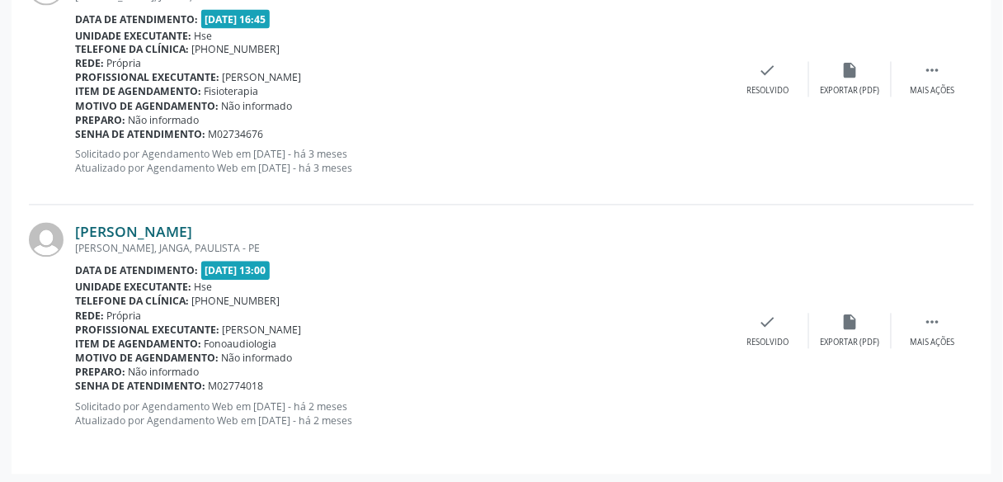
click at [192, 236] on link "Joao Cesar Nunes Ferraz da Silva" at bounding box center [133, 232] width 117 height 18
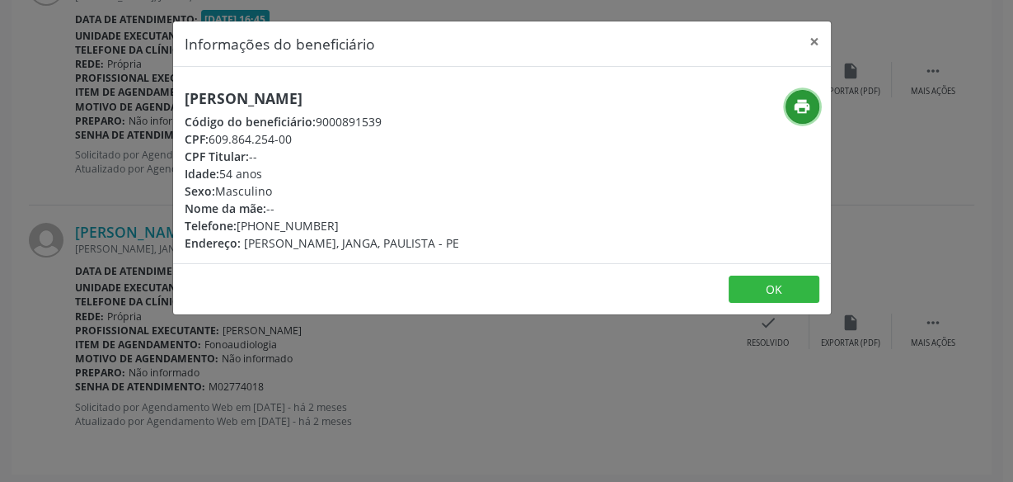
click at [798, 104] on icon "print" at bounding box center [802, 106] width 18 height 18
drag, startPoint x: 459, startPoint y: 100, endPoint x: 143, endPoint y: 81, distance: 316.3
click at [143, 81] on div "Informações do beneficiário × Joao Cesar Nunes Ferraz da Silva Código do benefi…" at bounding box center [506, 241] width 1013 height 482
copy h5 "Joao Cesar Nunes Ferraz da Silva"
click at [813, 40] on button "×" at bounding box center [814, 41] width 33 height 40
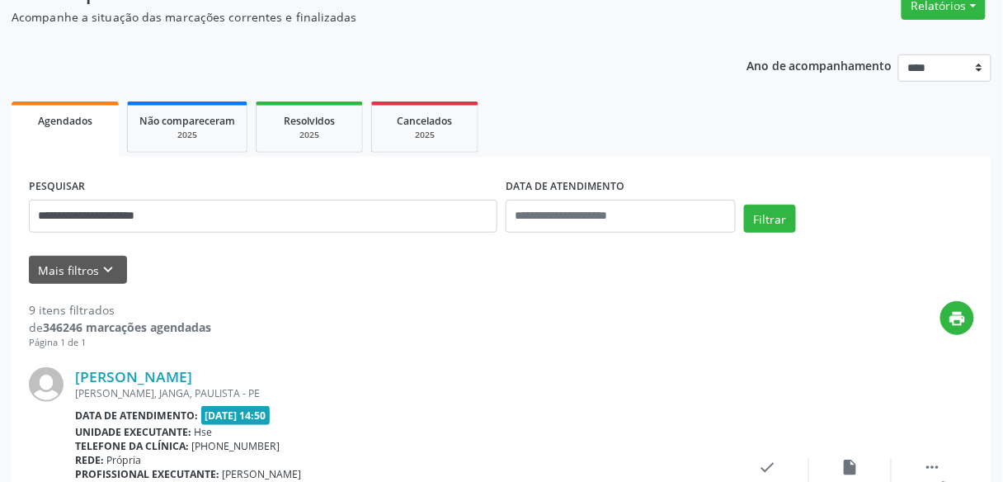
scroll to position [127, 0]
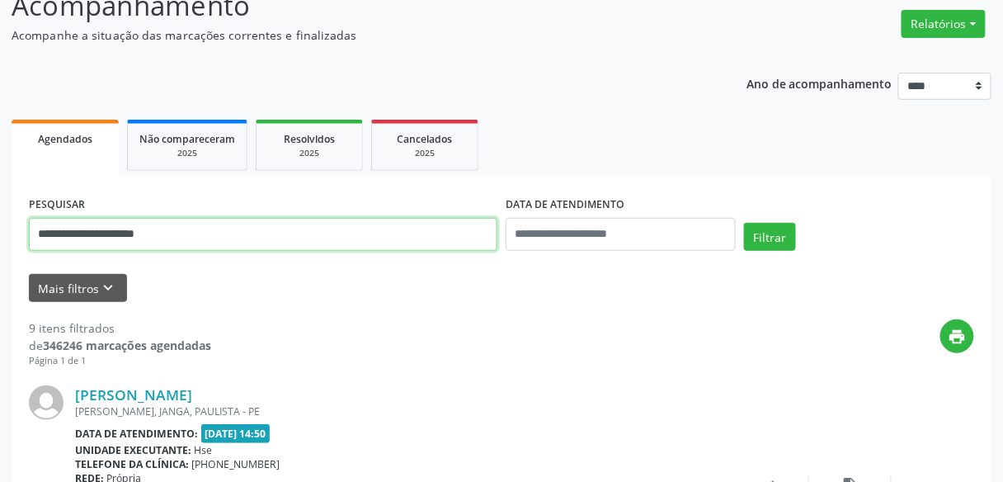
drag, startPoint x: 224, startPoint y: 240, endPoint x: 0, endPoint y: 232, distance: 224.4
click at [744, 223] on button "Filtrar" at bounding box center [770, 237] width 52 height 28
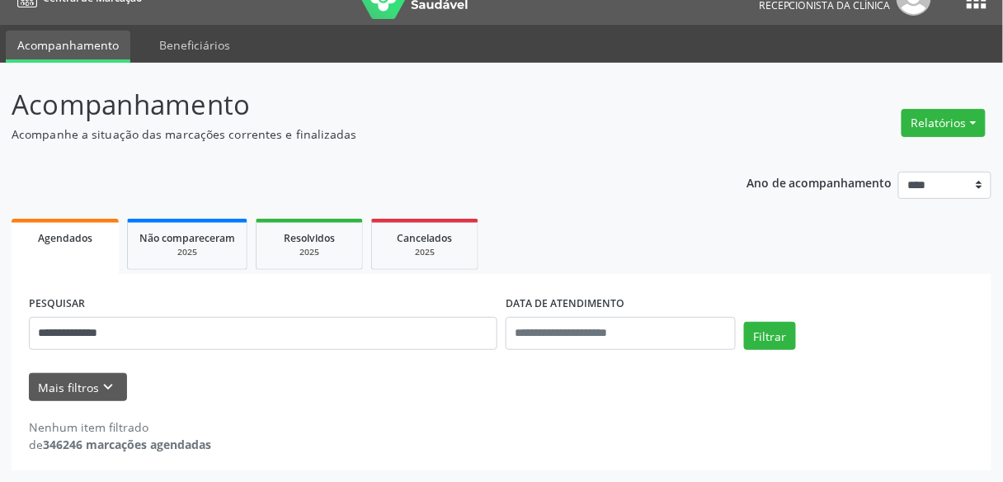
scroll to position [27, 0]
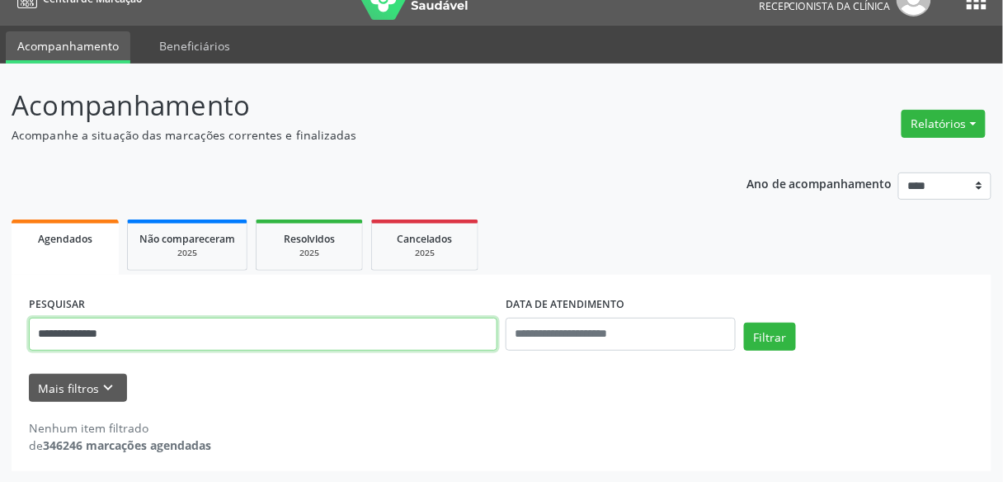
drag, startPoint x: 152, startPoint y: 336, endPoint x: 0, endPoint y: 317, distance: 153.0
click at [0, 317] on div "**********" at bounding box center [501, 272] width 1003 height 419
click at [744, 322] on button "Filtrar" at bounding box center [770, 336] width 52 height 28
drag, startPoint x: 130, startPoint y: 322, endPoint x: 0, endPoint y: 337, distance: 131.1
click at [0, 337] on div "**********" at bounding box center [501, 272] width 1003 height 419
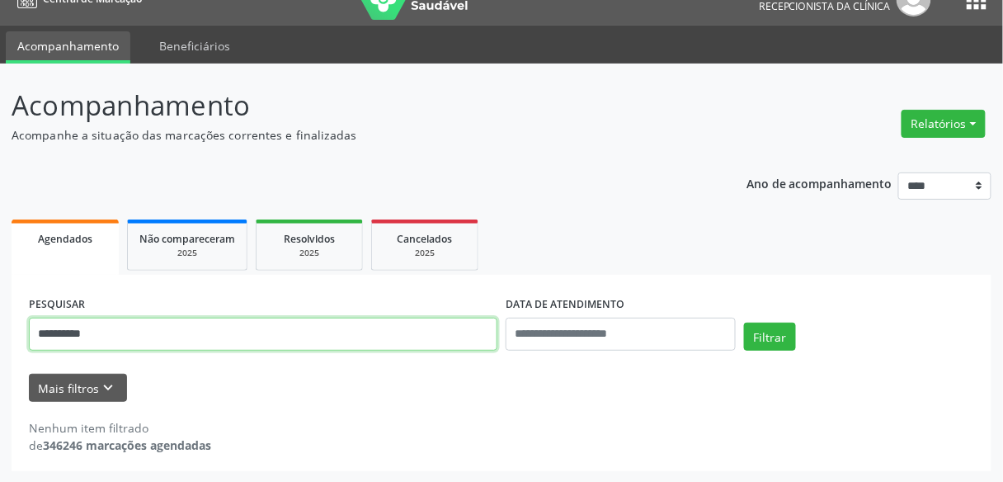
click at [744, 322] on button "Filtrar" at bounding box center [770, 336] width 52 height 28
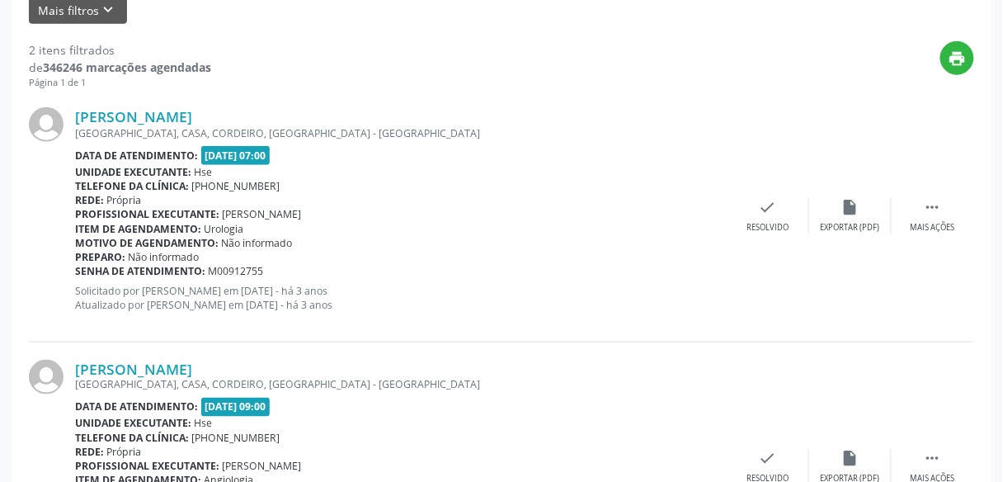
scroll to position [543, 0]
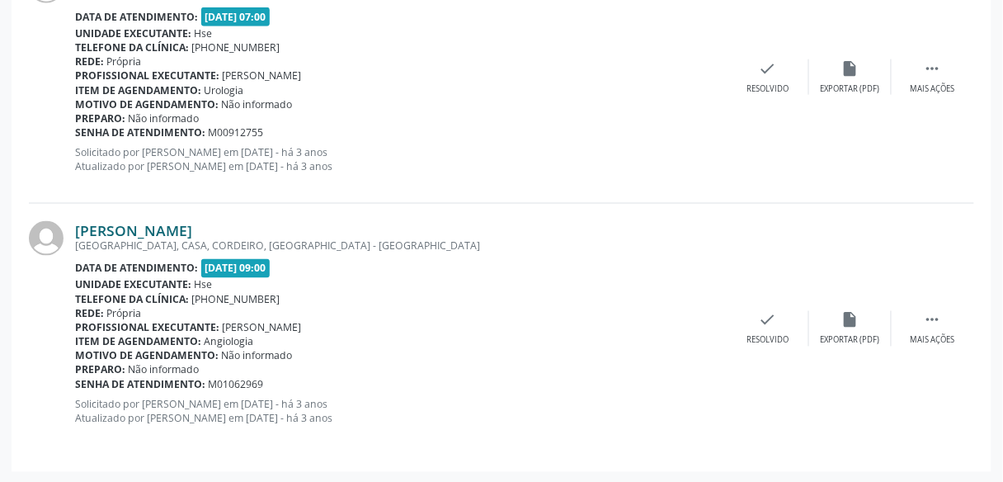
click at [192, 228] on link "Maria de Lourdes da Costa Miranda" at bounding box center [133, 230] width 117 height 18
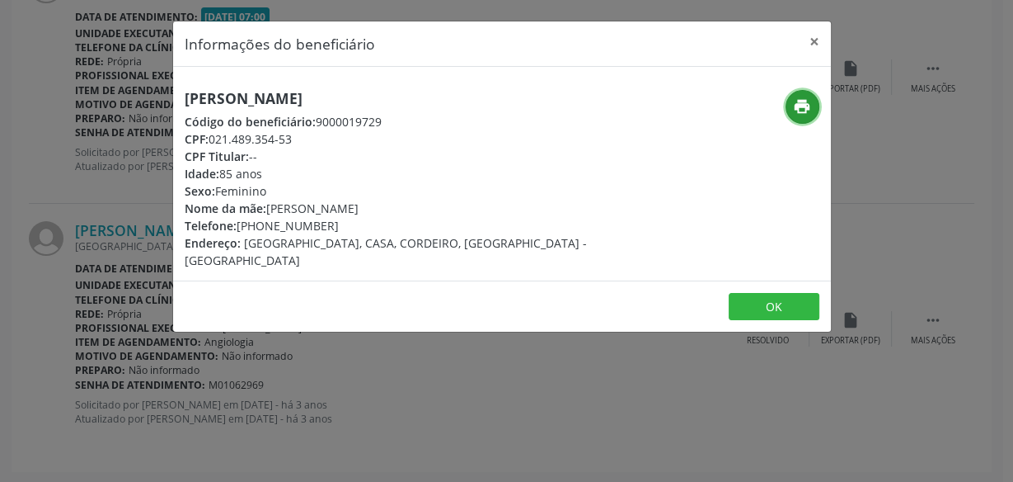
click at [793, 106] on icon "print" at bounding box center [802, 106] width 18 height 18
drag, startPoint x: 481, startPoint y: 102, endPoint x: 186, endPoint y: 84, distance: 295.7
click at [186, 84] on div "Maria de Lourdes da Costa Miranda Código do beneficiário: 9000019729 CPF: 021.4…" at bounding box center [502, 174] width 658 height 214
copy h5 "Maria de Lourdes da Costa Miranda"
click at [809, 44] on button "×" at bounding box center [814, 41] width 33 height 40
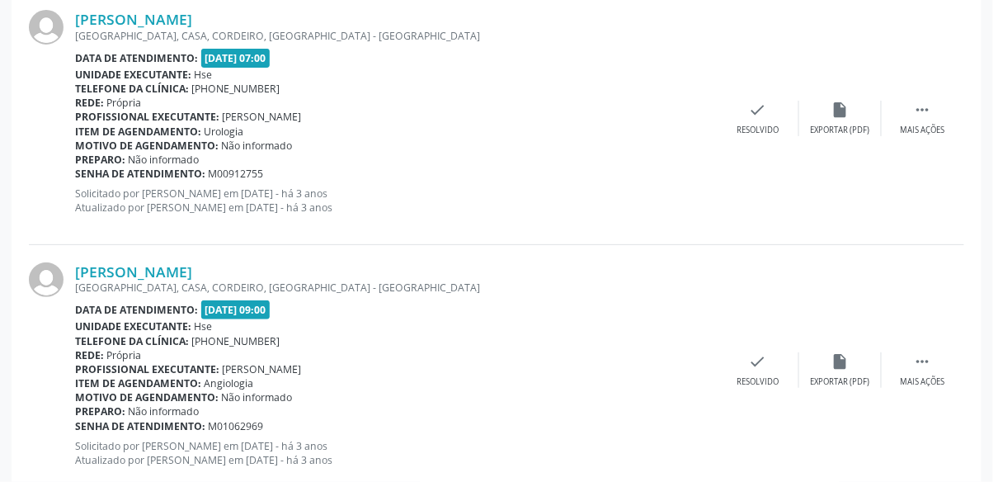
scroll to position [280, 0]
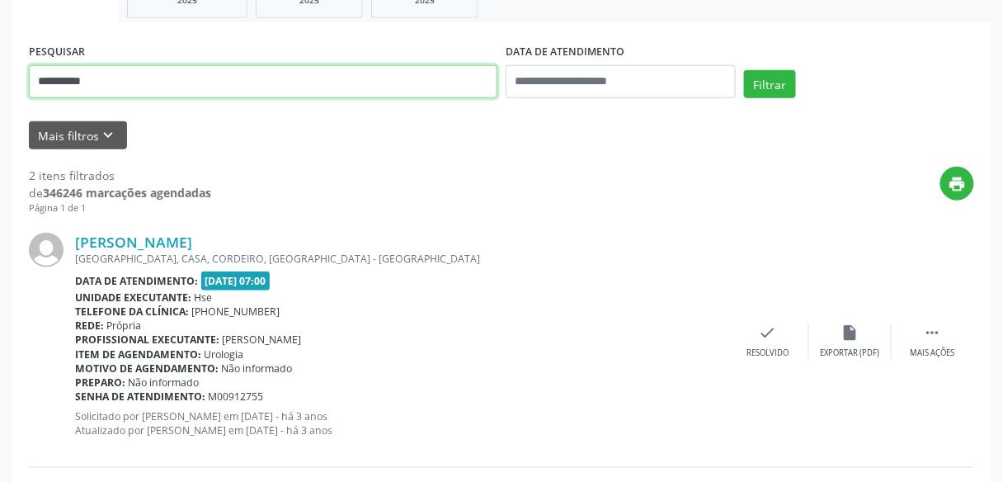
drag, startPoint x: 136, startPoint y: 73, endPoint x: 0, endPoint y: 58, distance: 136.8
click at [0, 64] on div "**********" at bounding box center [501, 279] width 1003 height 936
click at [744, 70] on button "Filtrar" at bounding box center [770, 84] width 52 height 28
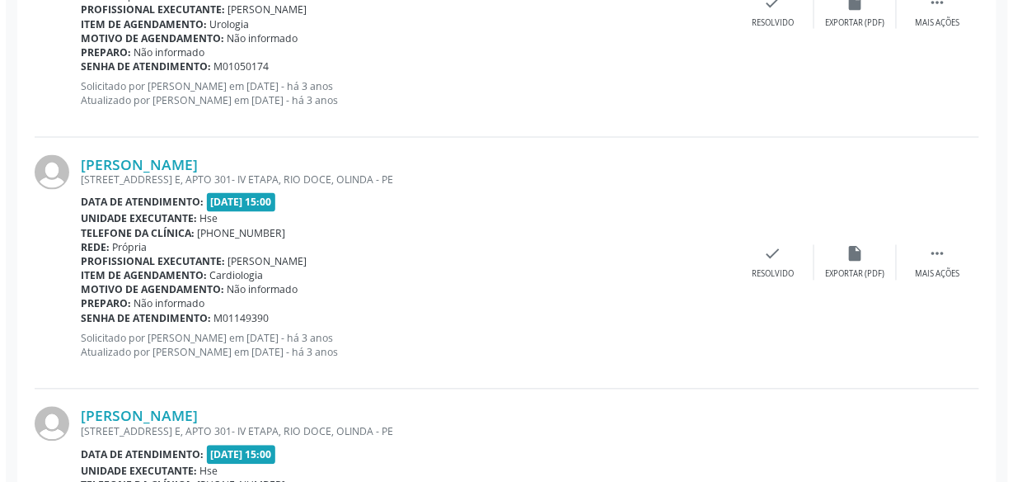
scroll to position [796, 0]
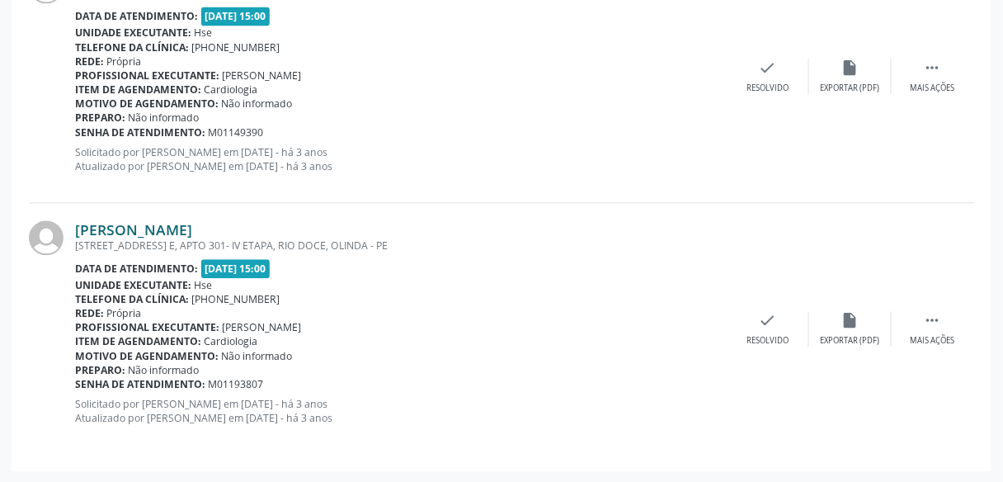
click at [192, 226] on link "Ivone Lima de Sousa Queiroz" at bounding box center [133, 229] width 117 height 18
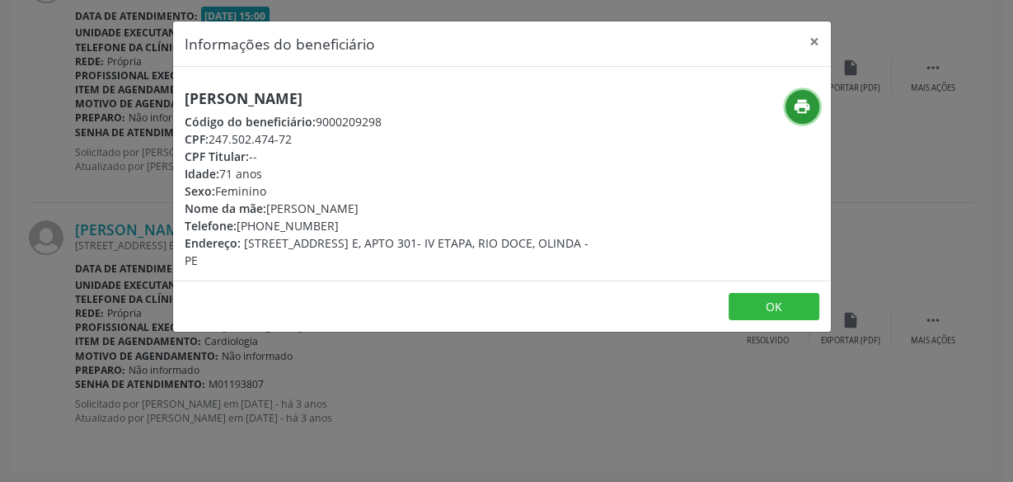
click at [795, 106] on icon "print" at bounding box center [802, 106] width 18 height 18
drag, startPoint x: 434, startPoint y: 96, endPoint x: 168, endPoint y: 98, distance: 265.5
click at [168, 98] on div "Informações do beneficiário × Ivone Lima de Sousa Queiroz Código do beneficiári…" at bounding box center [506, 241] width 1013 height 482
copy h5 "Ivone Lima de Sousa Queiroz"
click at [816, 41] on button "×" at bounding box center [814, 41] width 33 height 40
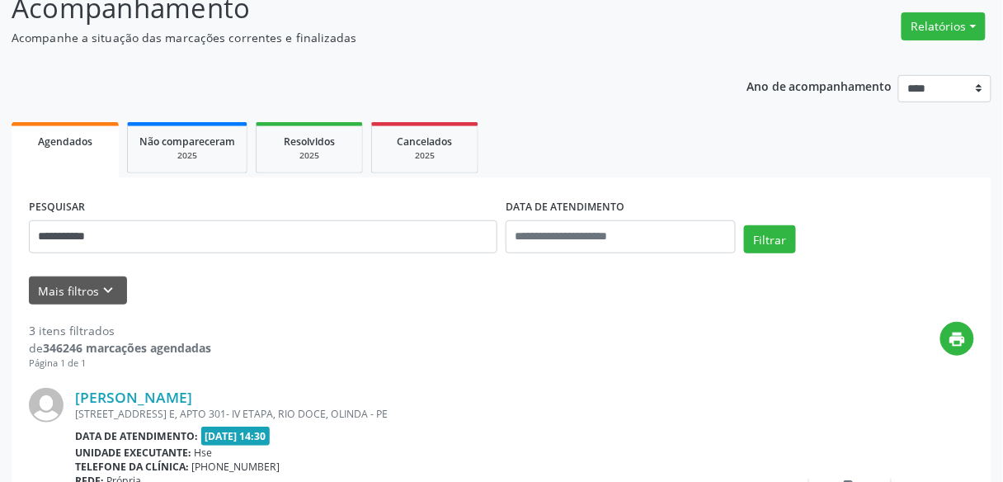
scroll to position [4, 0]
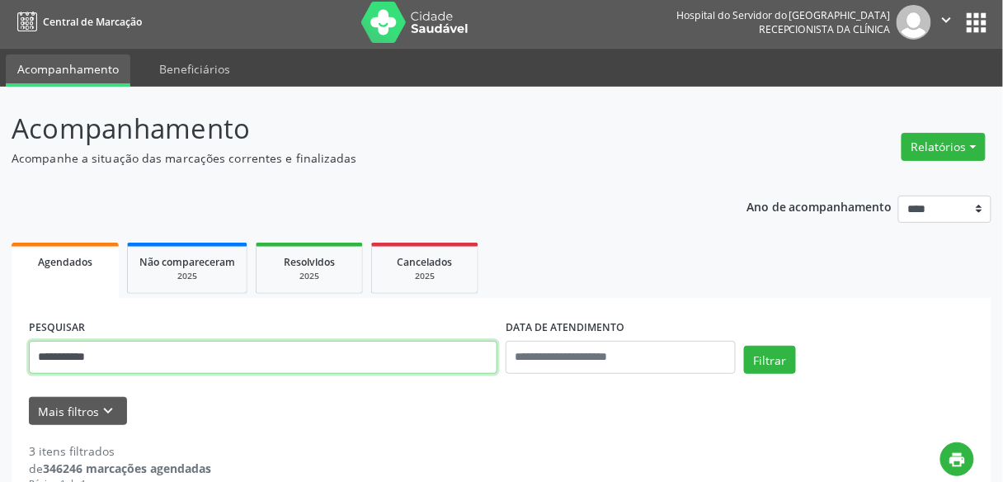
drag, startPoint x: 134, startPoint y: 350, endPoint x: 0, endPoint y: 345, distance: 134.5
click at [744, 345] on button "Filtrar" at bounding box center [770, 359] width 52 height 28
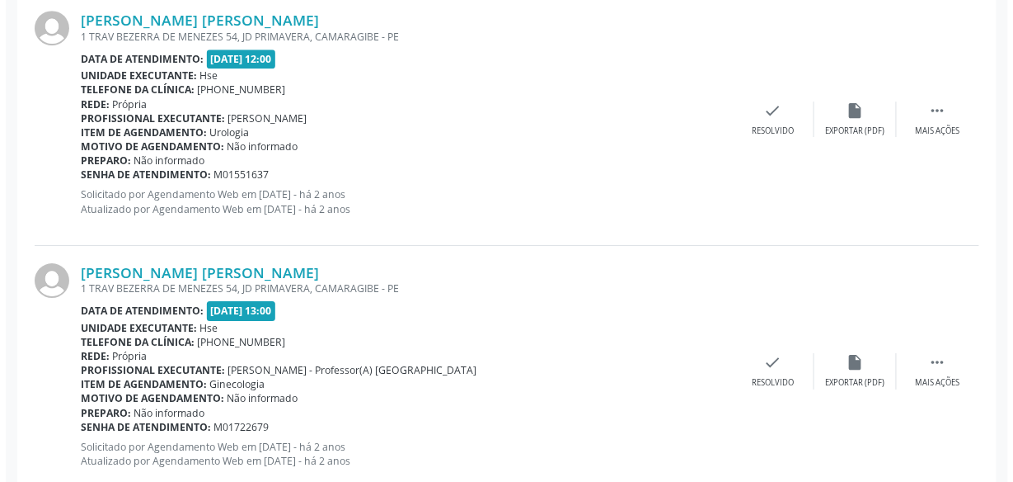
scroll to position [1299, 0]
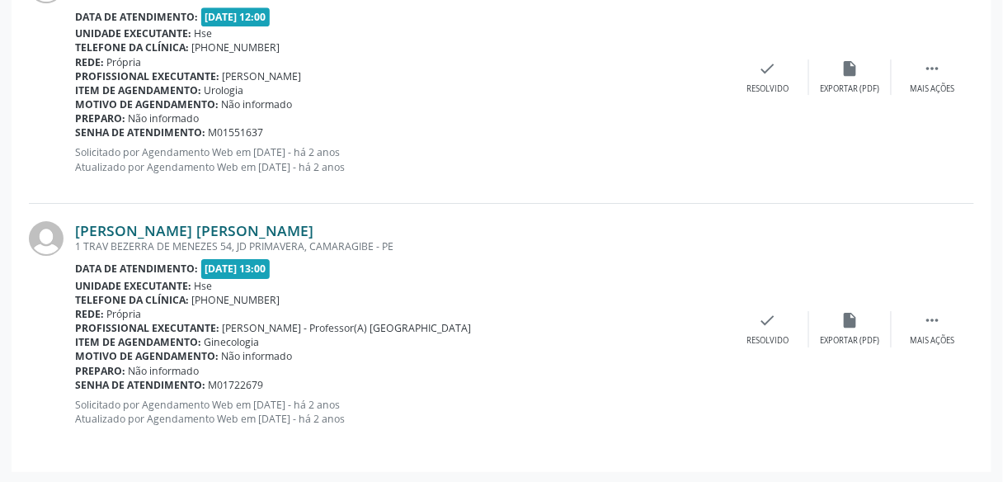
click at [286, 228] on link "Irene Vasconcelos Pedrosa Bezerra" at bounding box center [194, 230] width 238 height 18
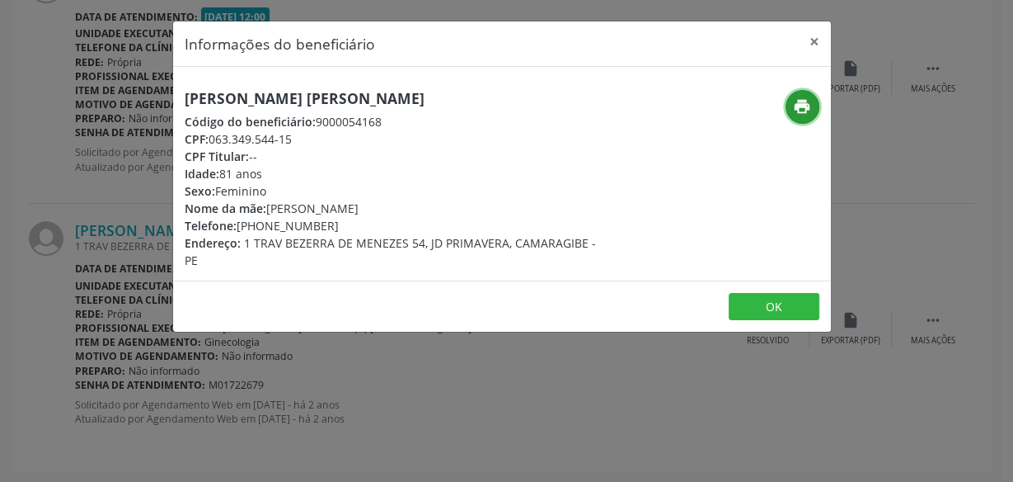
click at [803, 110] on icon "print" at bounding box center [802, 106] width 18 height 18
drag, startPoint x: 491, startPoint y: 101, endPoint x: 176, endPoint y: 89, distance: 315.2
click at [176, 90] on div "Irene Vasconcelos Pedrosa Bezerra Código do beneficiário: 9000054168 CPF: 063.3…" at bounding box center [392, 179] width 439 height 179
copy h5 "Irene Vasconcelos Pedrosa Bezerra"
click at [811, 43] on button "×" at bounding box center [814, 41] width 33 height 40
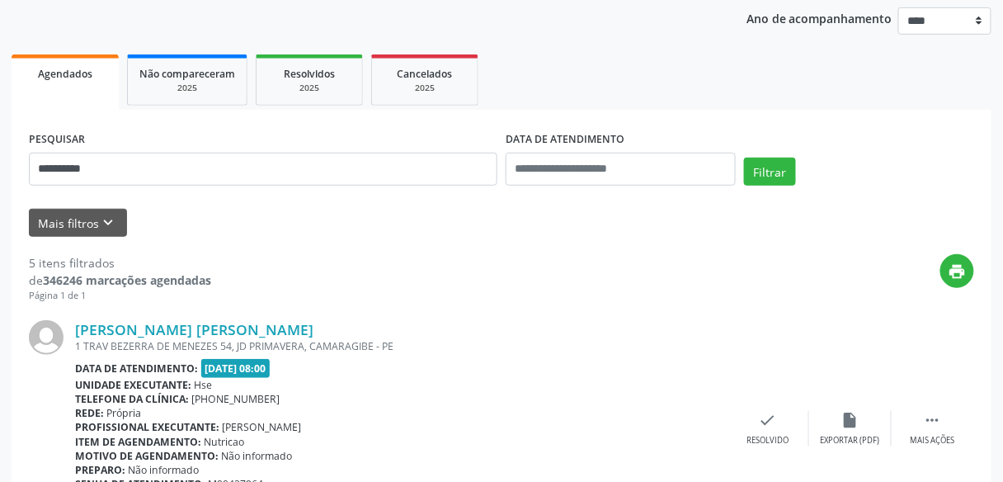
scroll to position [111, 0]
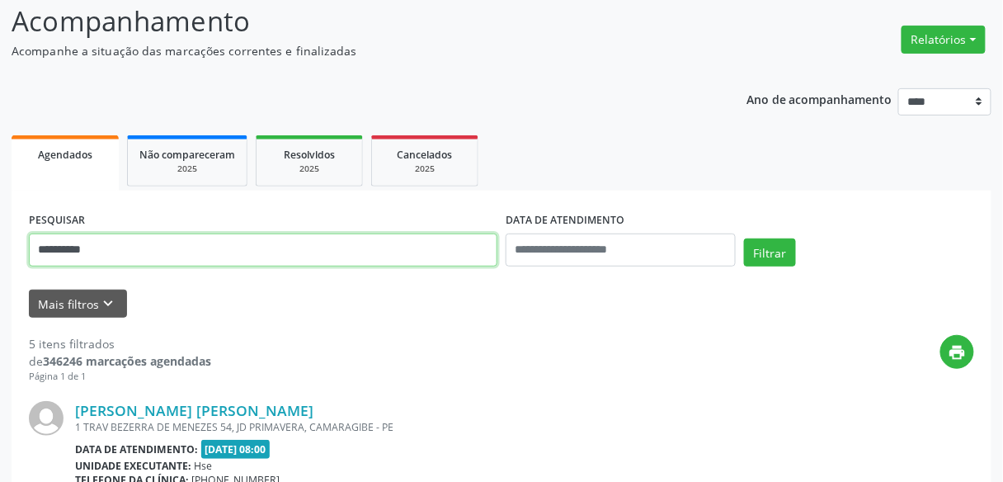
drag, startPoint x: 162, startPoint y: 239, endPoint x: 6, endPoint y: 220, distance: 157.8
type input "**********"
click at [744, 238] on button "Filtrar" at bounding box center [770, 252] width 52 height 28
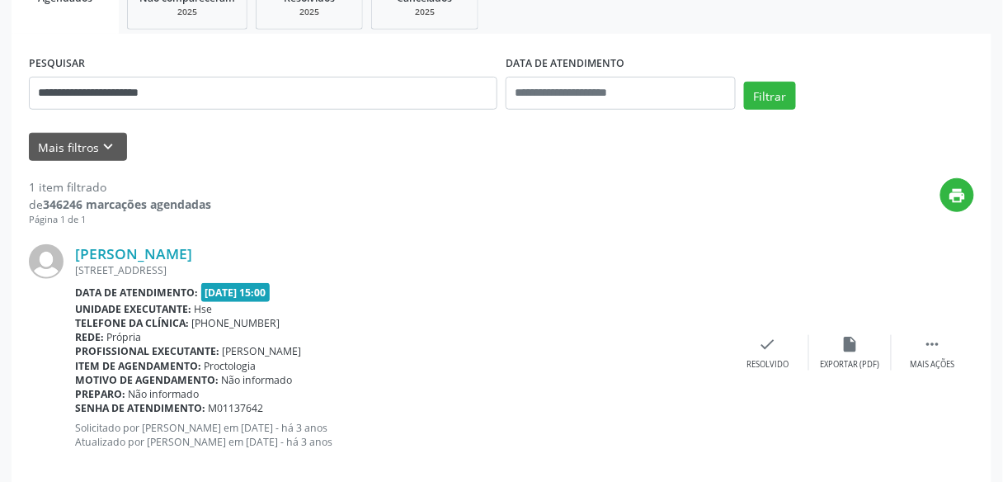
scroll to position [293, 0]
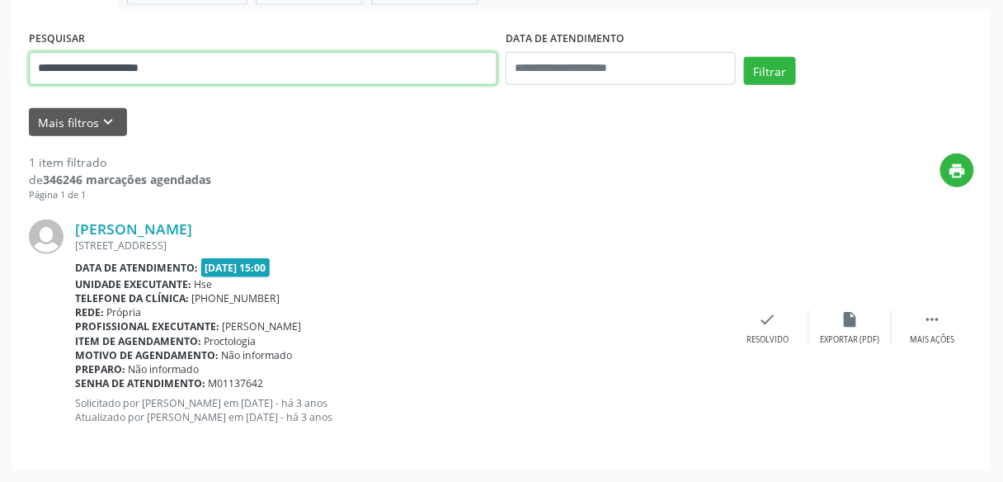
click at [228, 73] on input "**********" at bounding box center [263, 68] width 468 height 33
